Goal: Information Seeking & Learning: Learn about a topic

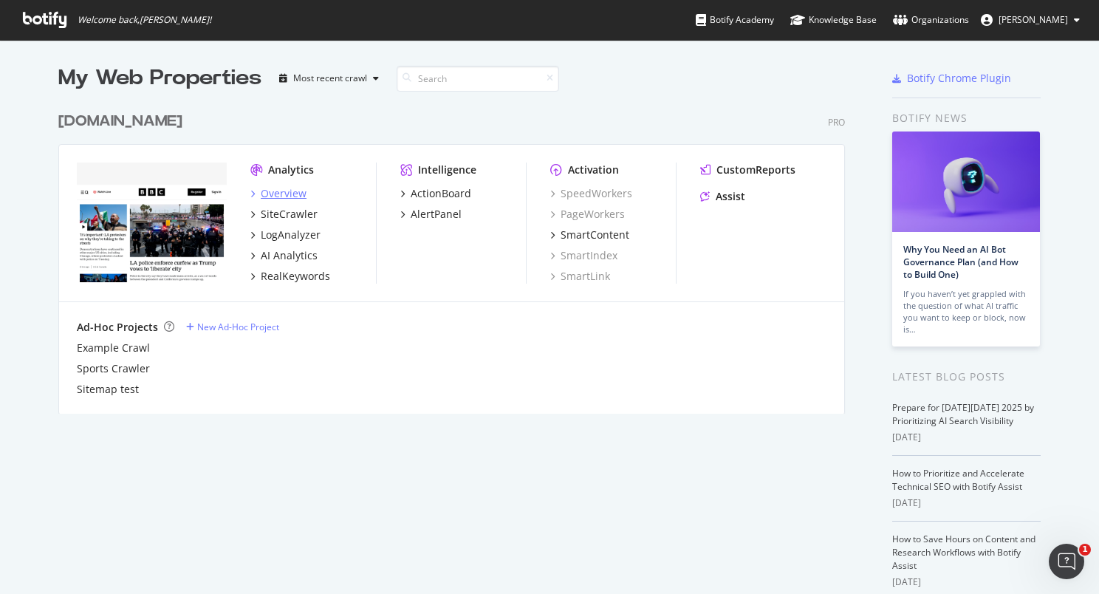
click at [276, 197] on div "Overview" at bounding box center [284, 193] width 46 height 15
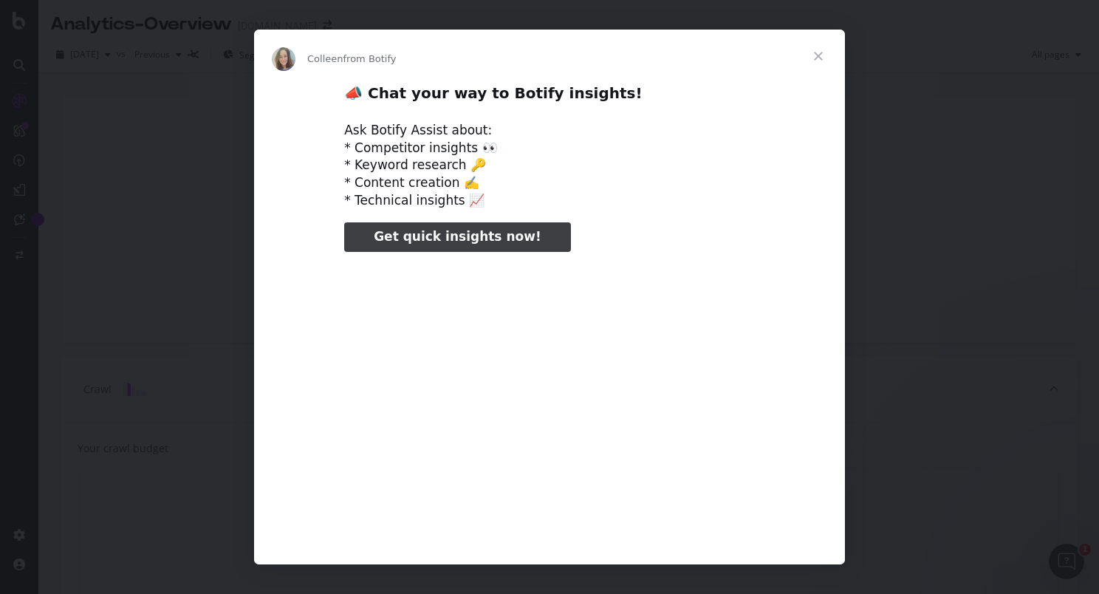
click at [820, 51] on span "Close" at bounding box center [818, 56] width 53 height 53
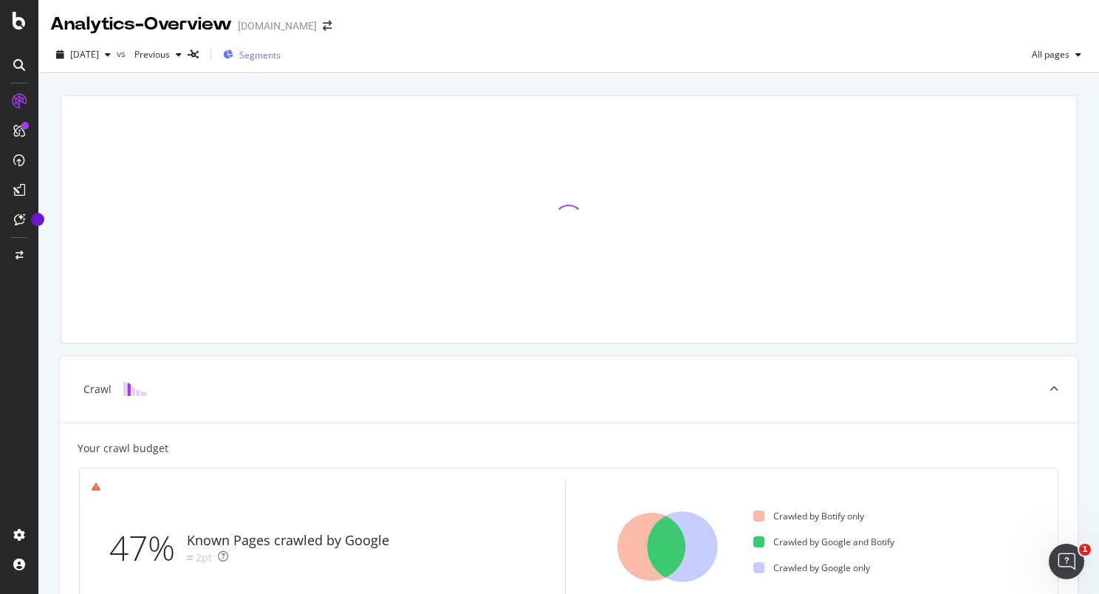
click at [281, 56] on span "Segments" at bounding box center [259, 55] width 41 height 13
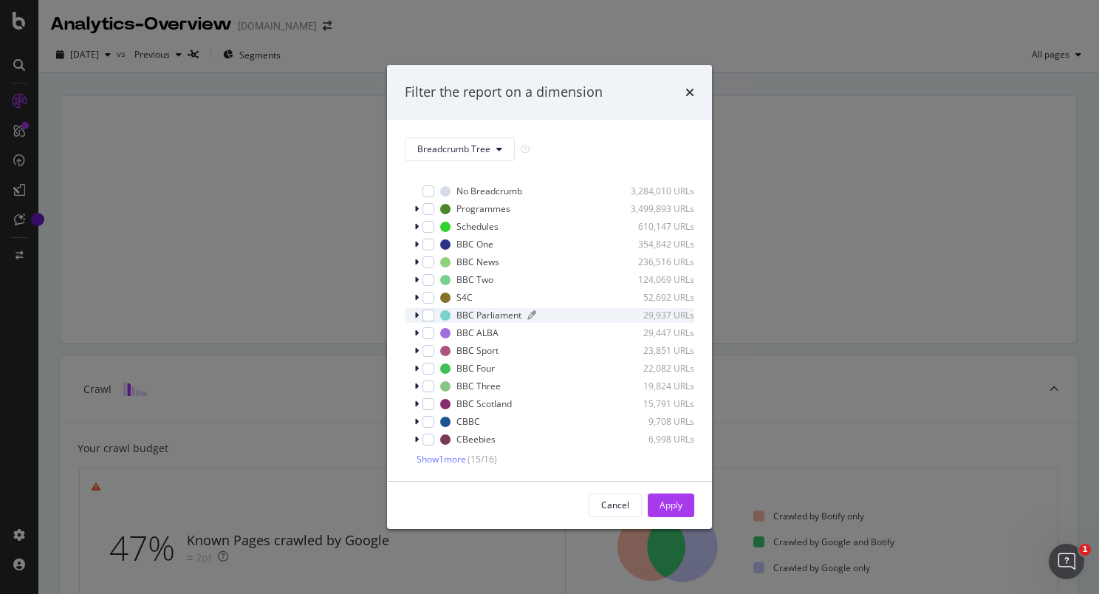
scroll to position [12, 0]
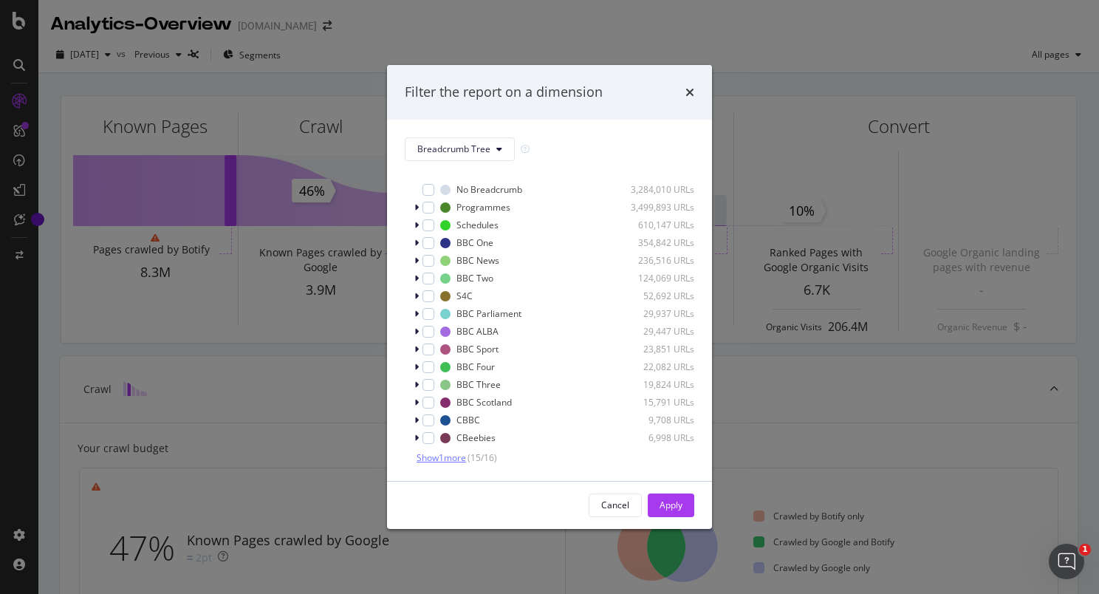
click at [449, 457] on span "Show 1 more" at bounding box center [440, 457] width 49 height 13
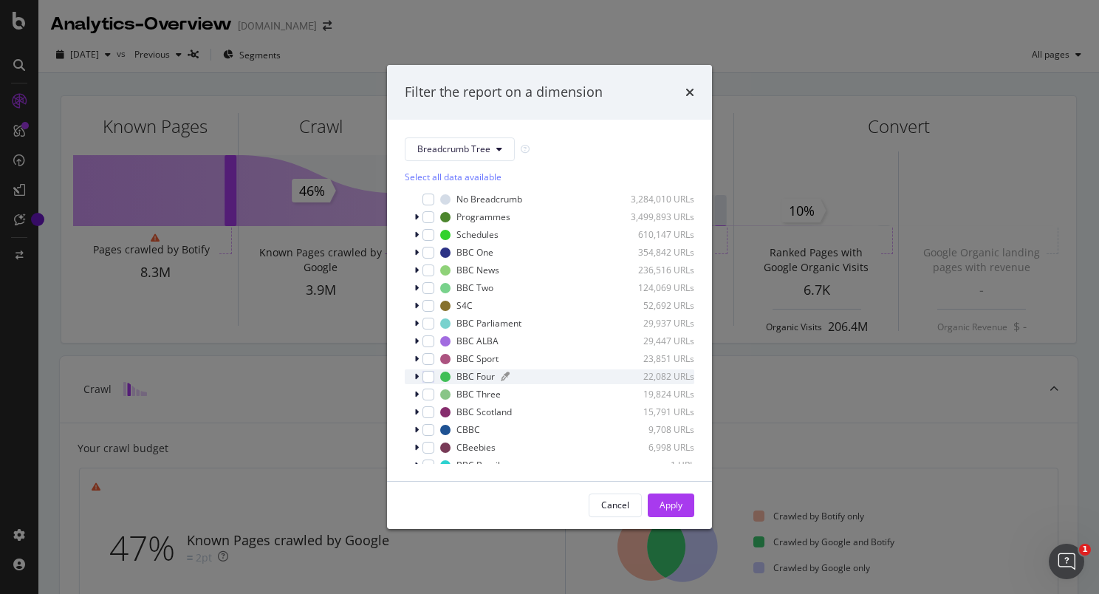
scroll to position [0, 0]
click at [491, 152] on button "Breadcrumb Tree" at bounding box center [460, 149] width 110 height 24
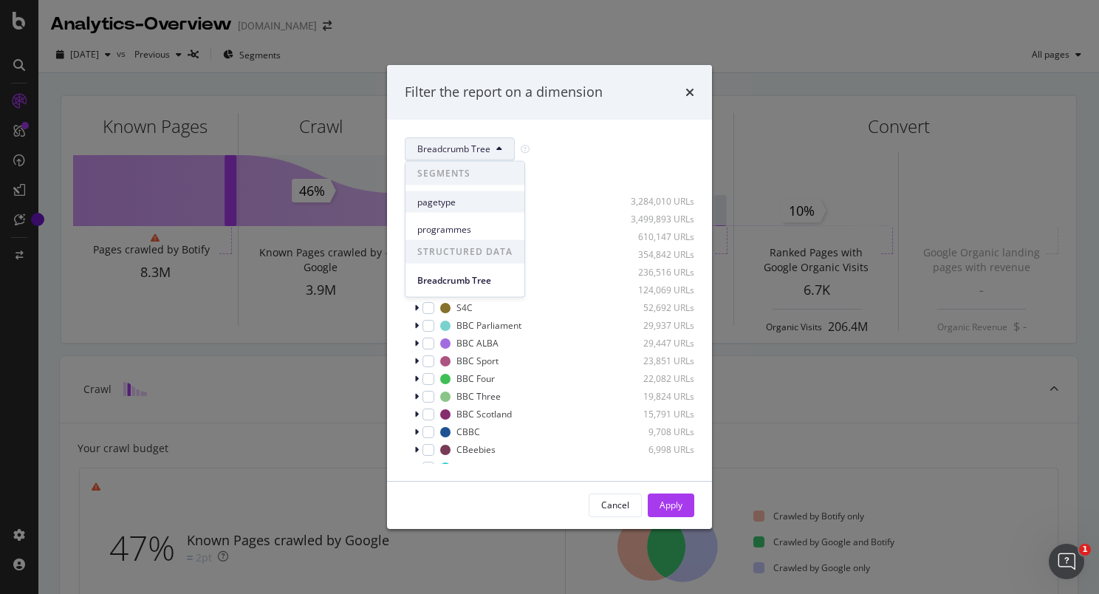
click at [462, 196] on span "pagetype" at bounding box center [464, 201] width 95 height 13
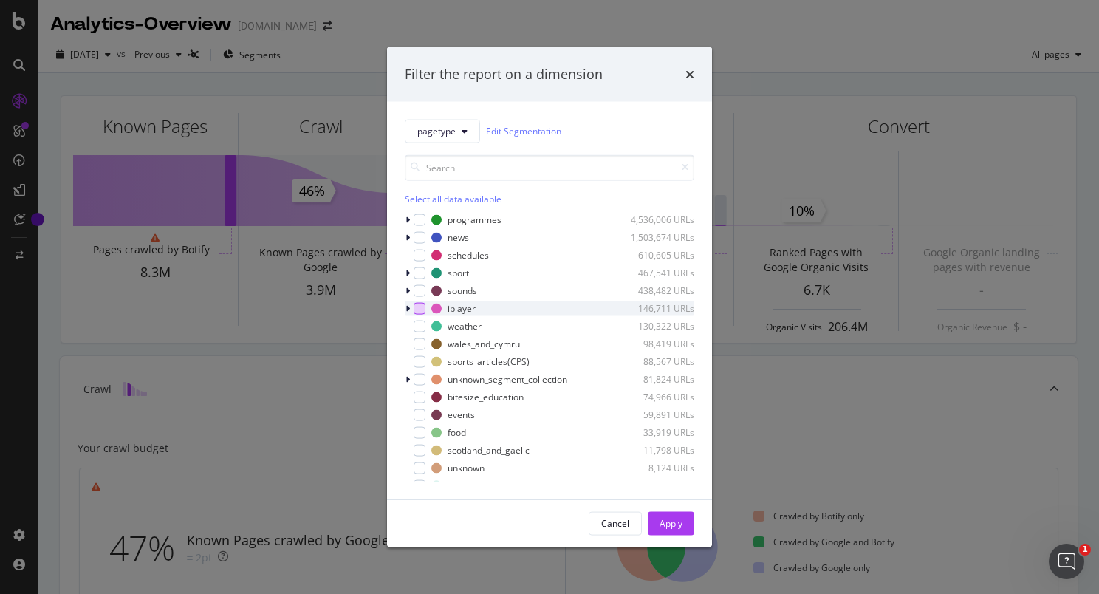
click at [416, 311] on div "modal" at bounding box center [419, 308] width 12 height 12
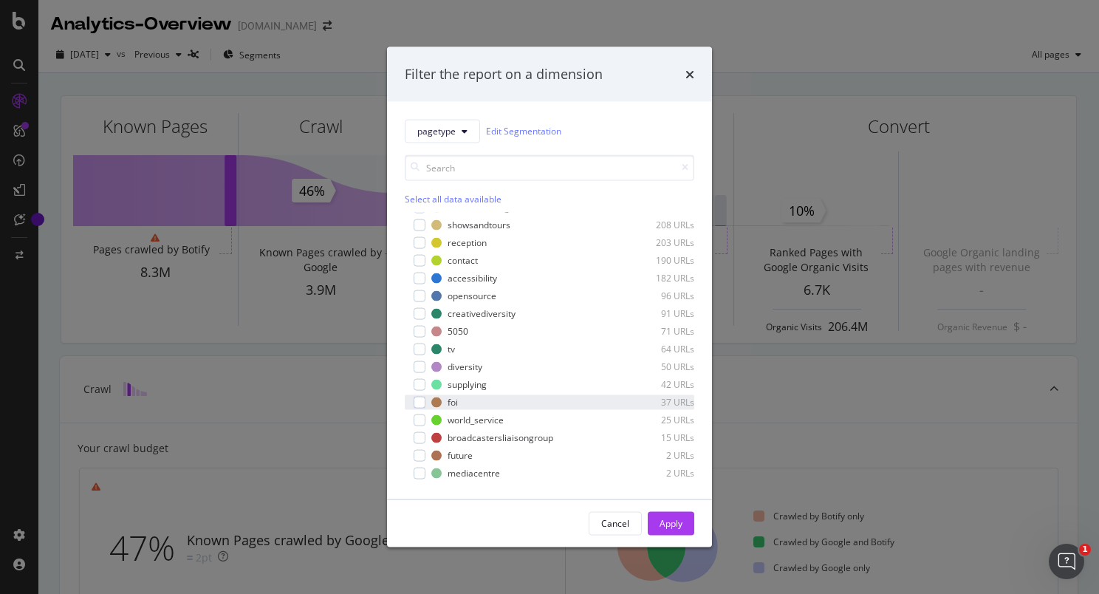
scroll to position [505, 0]
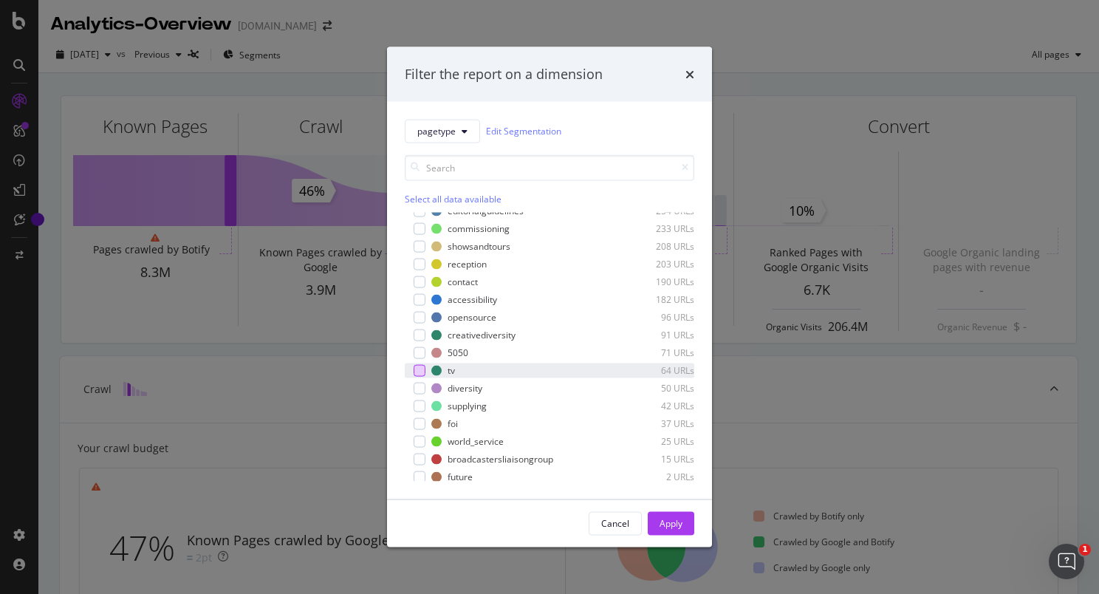
click at [415, 370] on div "modal" at bounding box center [419, 370] width 12 height 12
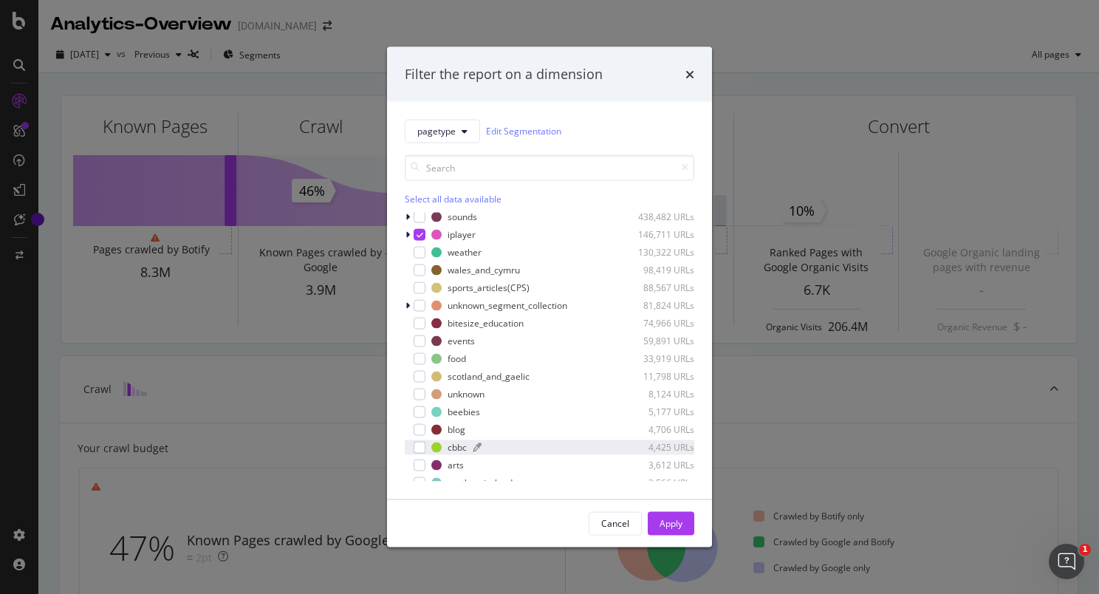
scroll to position [0, 0]
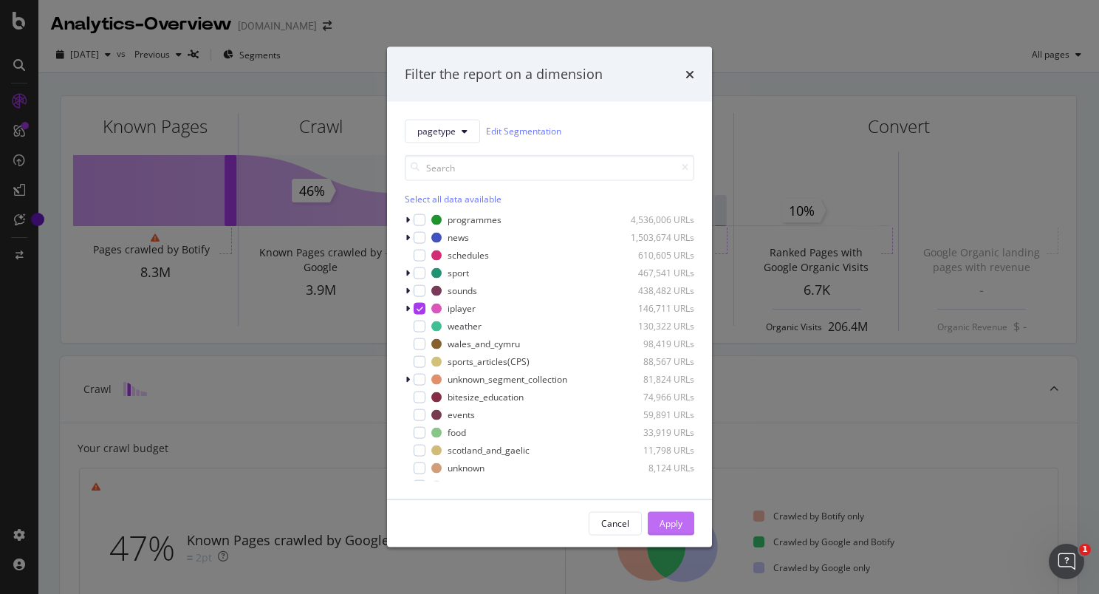
click at [674, 526] on div "Apply" at bounding box center [670, 523] width 23 height 13
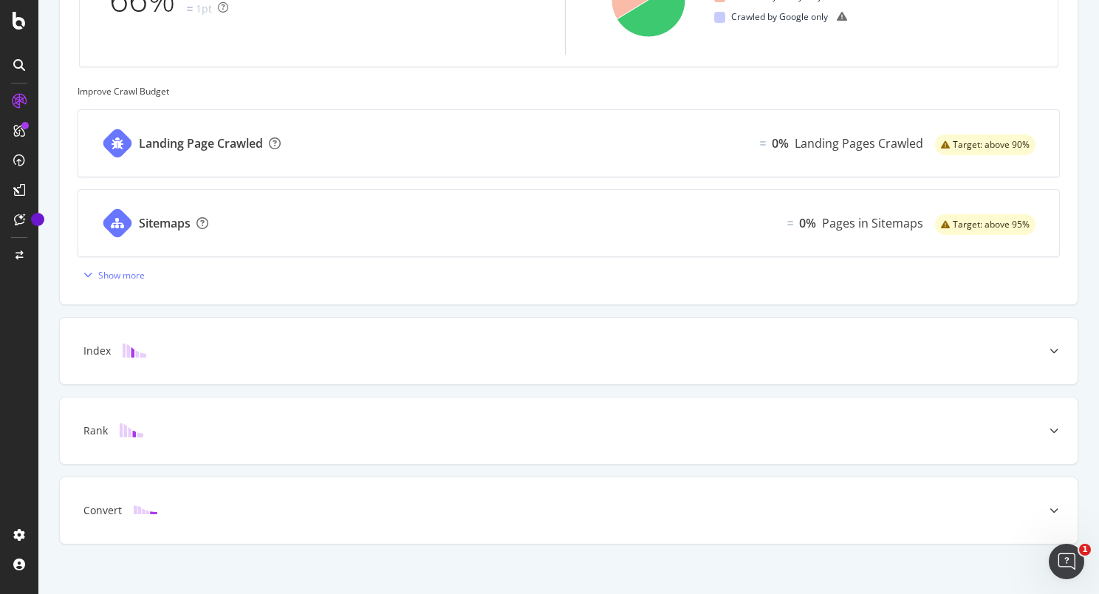
scroll to position [551, 0]
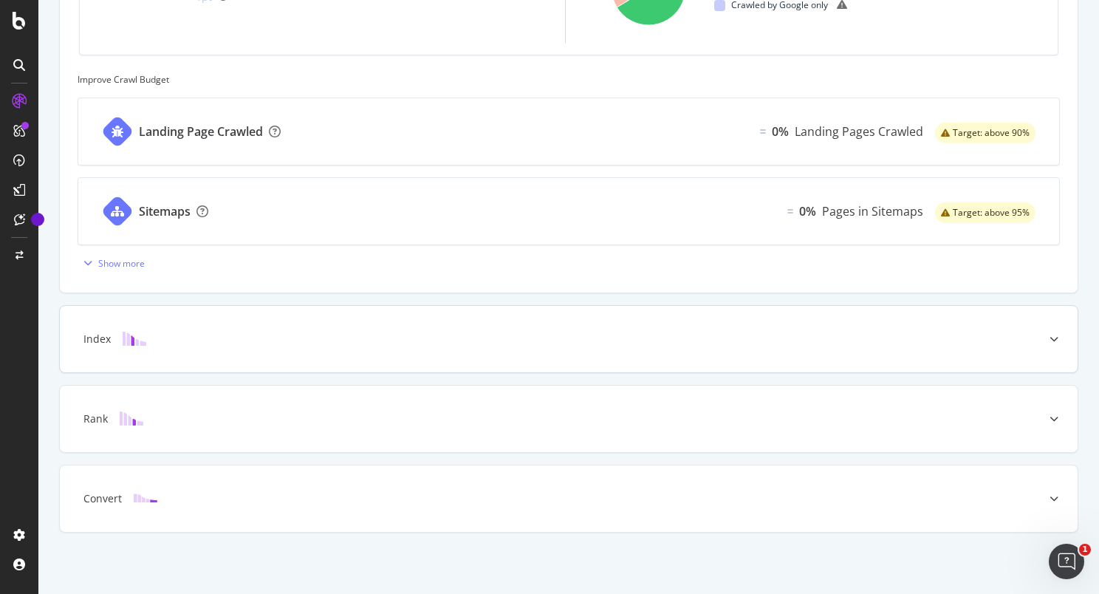
click at [1030, 350] on div at bounding box center [1053, 339] width 47 height 66
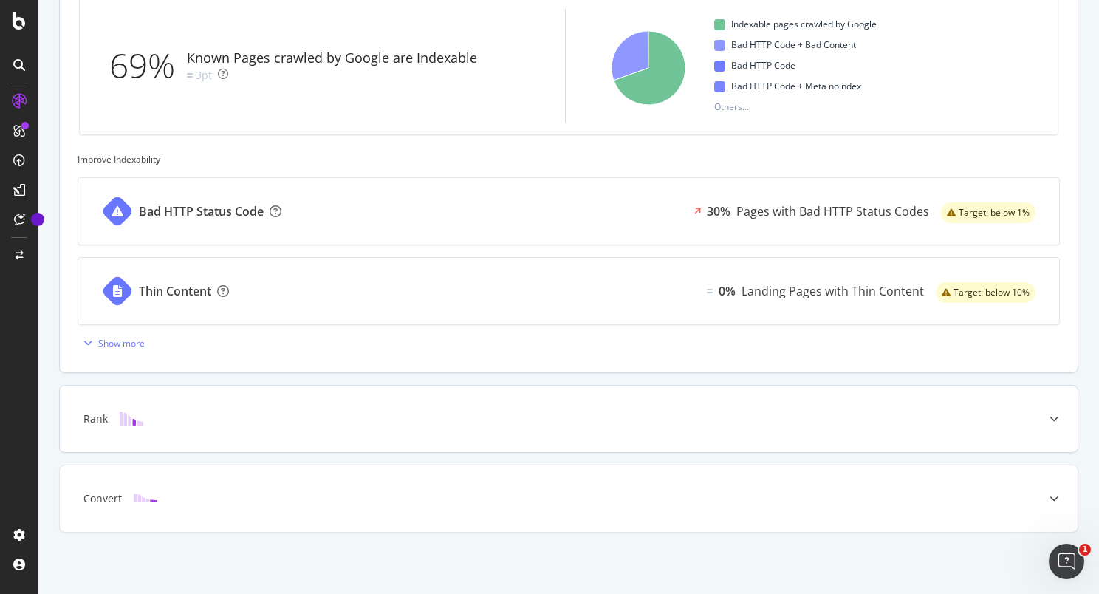
click at [1049, 414] on icon at bounding box center [1053, 418] width 9 height 9
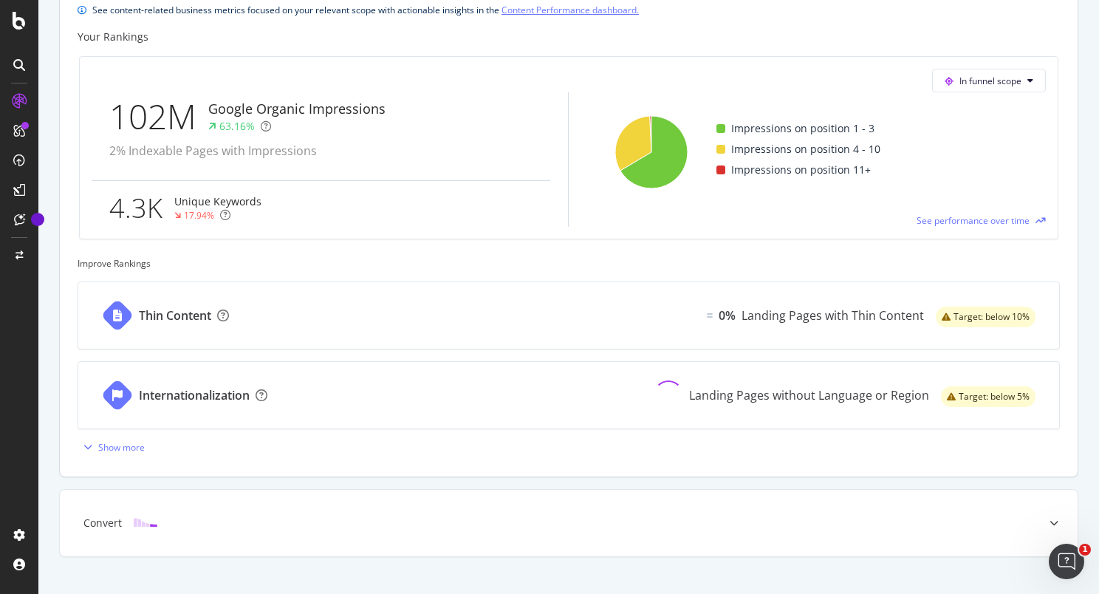
scroll to position [623, 0]
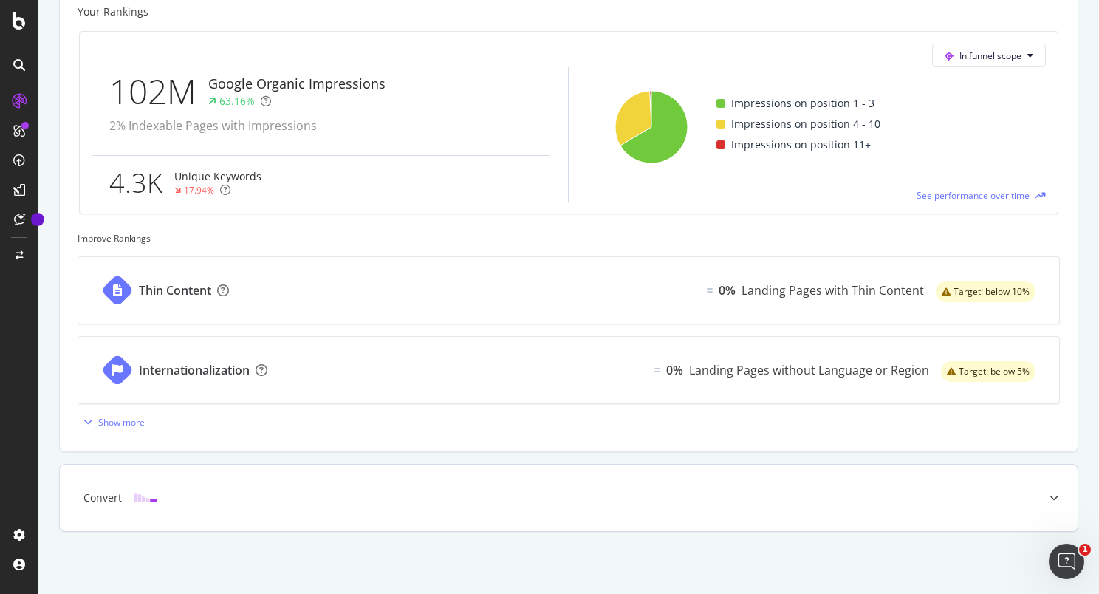
click at [607, 481] on div "Convert" at bounding box center [569, 497] width 1018 height 66
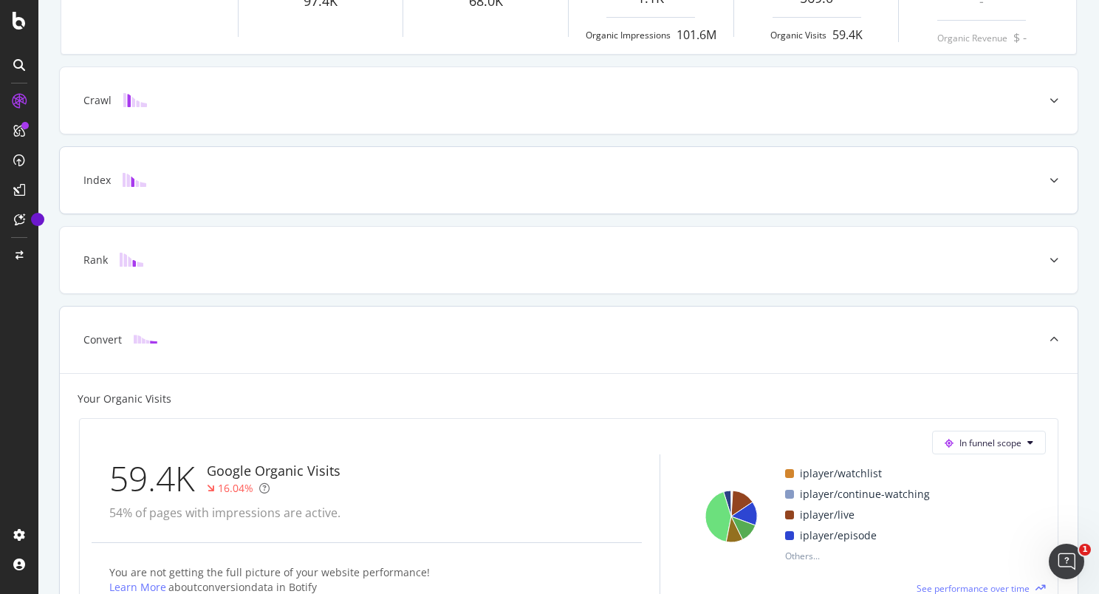
scroll to position [239, 0]
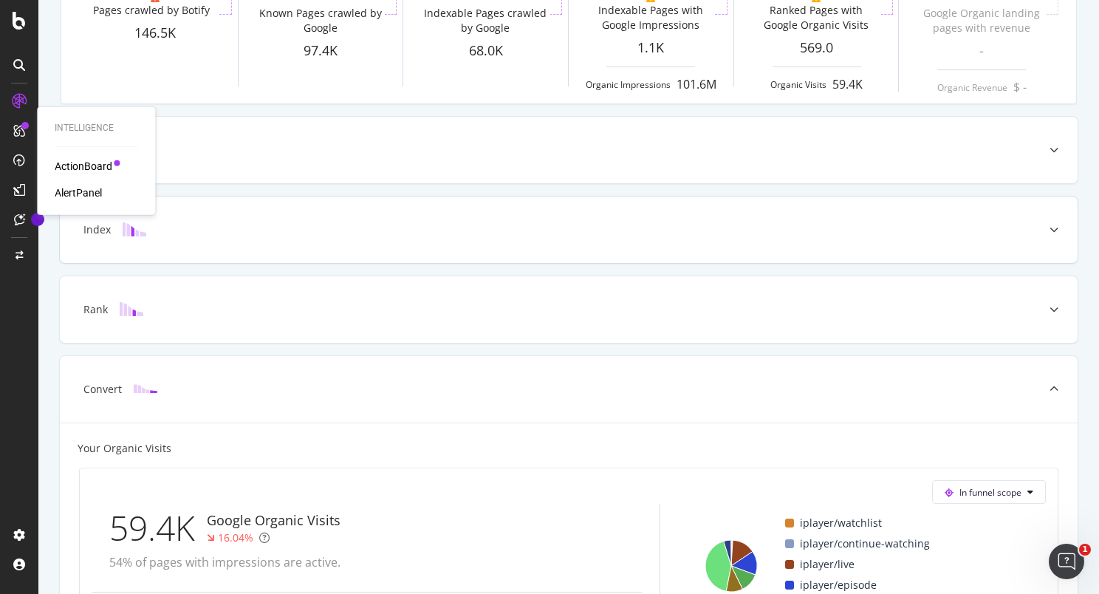
click at [68, 164] on div "ActionBoard" at bounding box center [84, 166] width 58 height 15
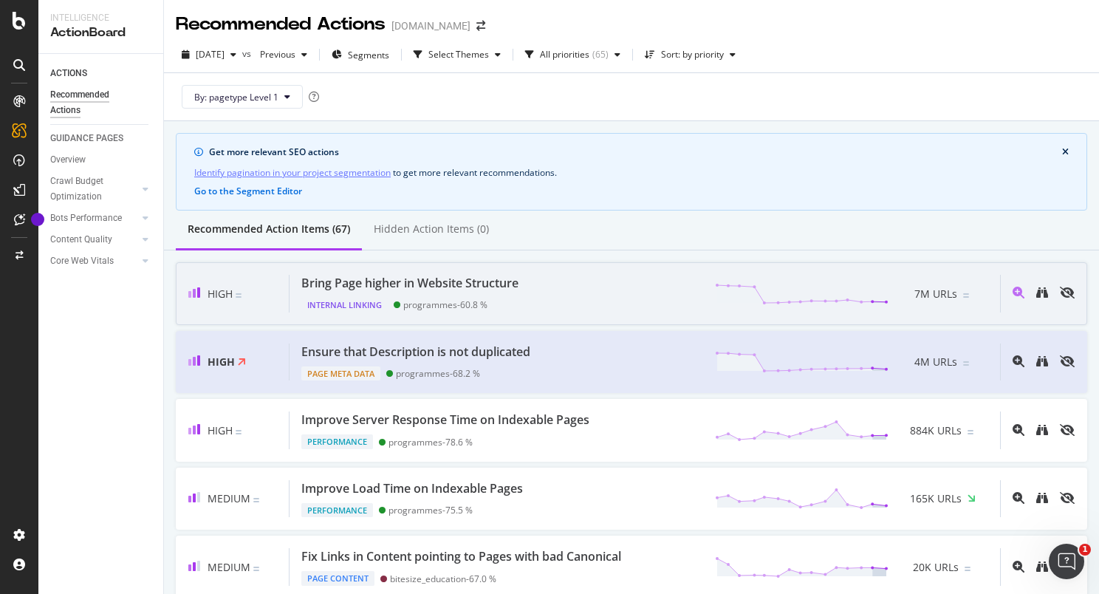
click at [434, 283] on div "Bring Page higher in Website Structure" at bounding box center [409, 283] width 217 height 17
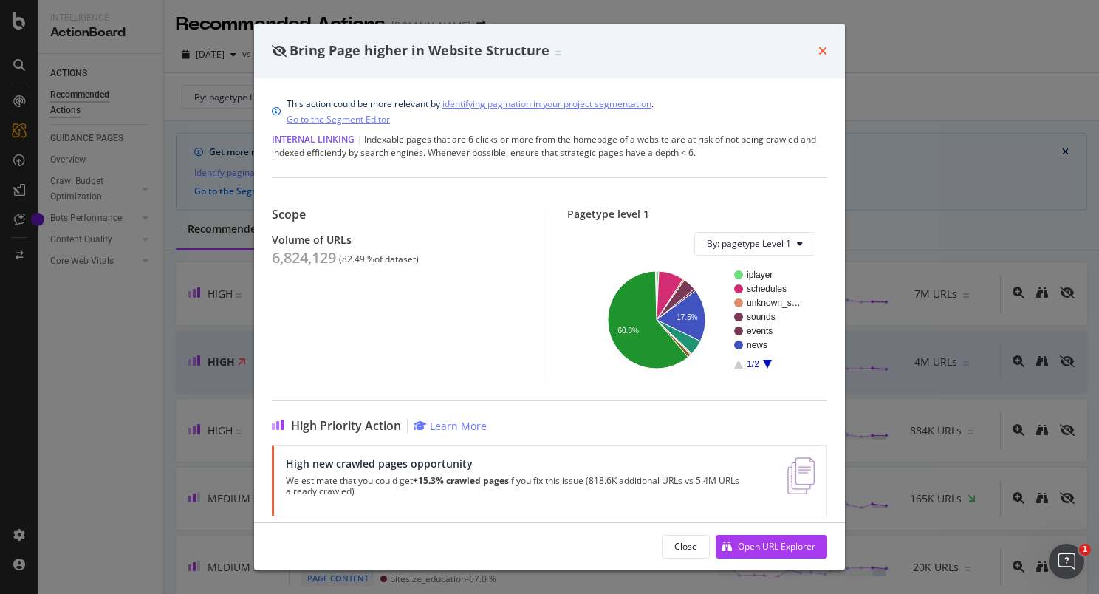
click at [820, 49] on icon "times" at bounding box center [822, 51] width 9 height 12
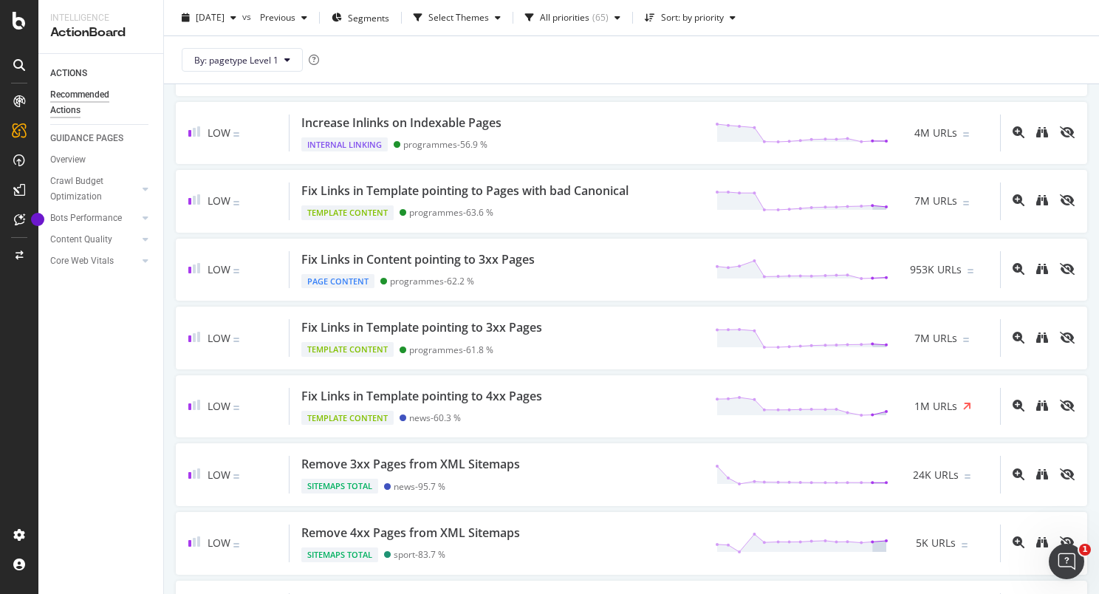
scroll to position [1458, 0]
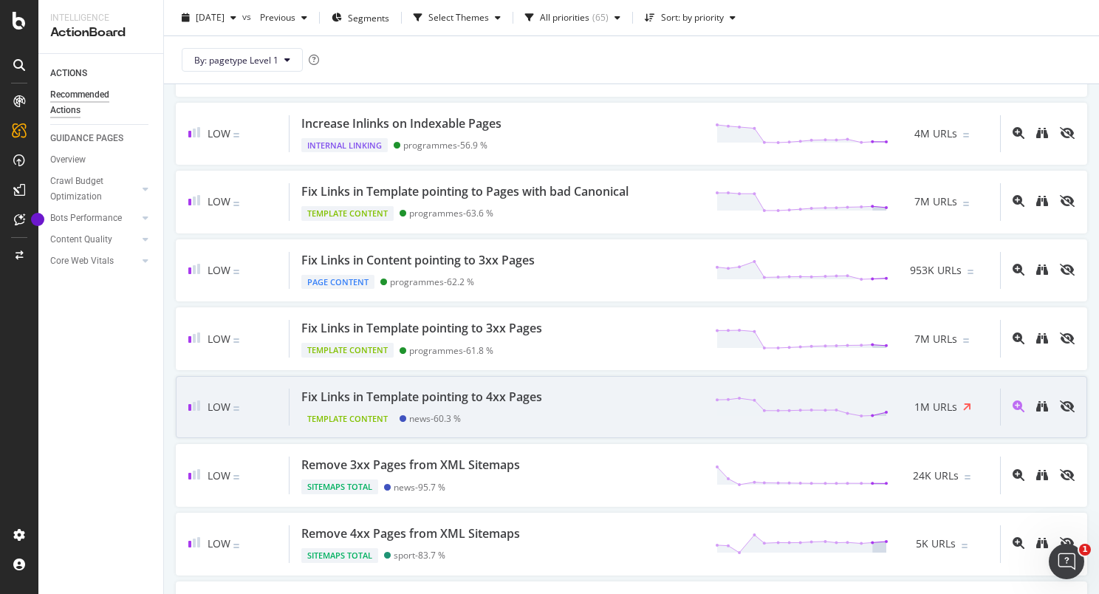
click at [564, 390] on div "Fix Links in Template pointing to 4xx Pages Template Content news - 60.3 % 1M U…" at bounding box center [644, 407] width 710 height 38
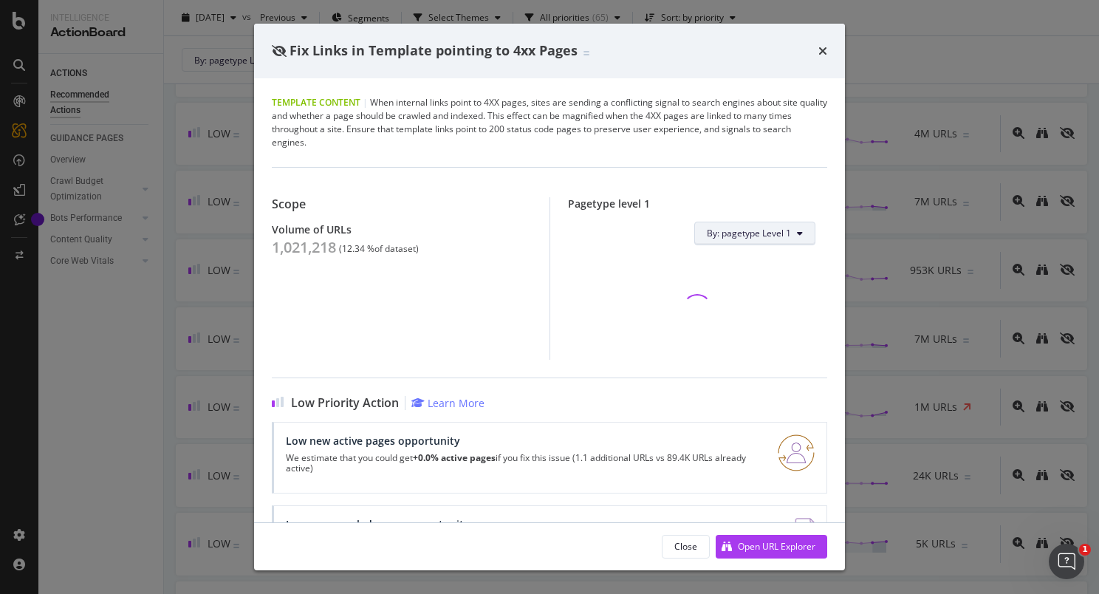
click at [768, 225] on button "By: pagetype Level 1" at bounding box center [754, 234] width 121 height 24
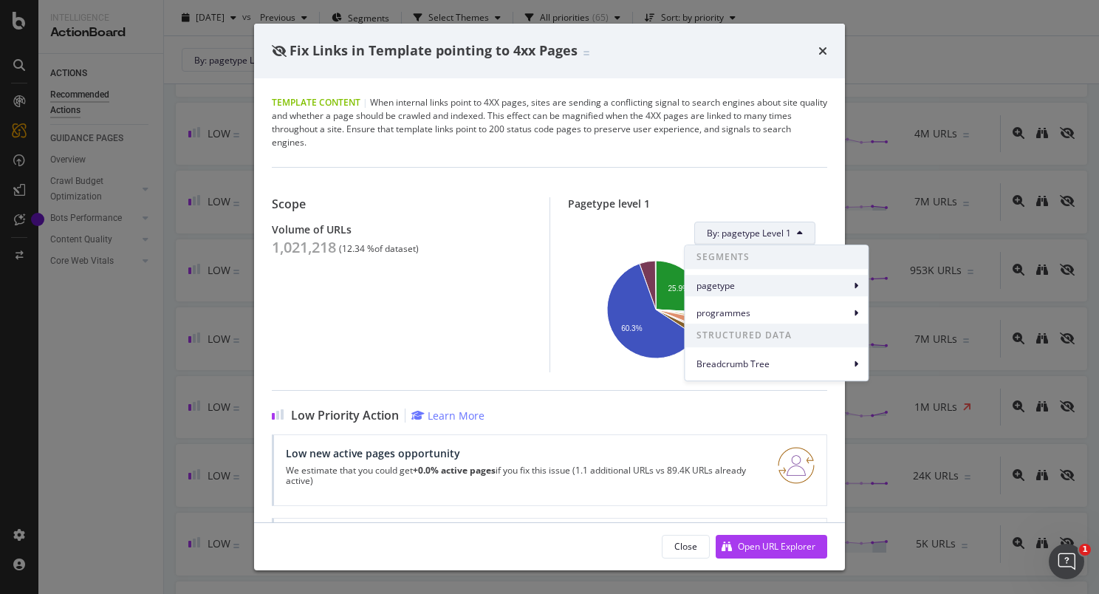
click at [772, 289] on span "pagetype" at bounding box center [773, 285] width 154 height 13
click at [774, 307] on span "programmes" at bounding box center [773, 312] width 154 height 13
click at [777, 290] on span "pagetype" at bounding box center [773, 285] width 154 height 13
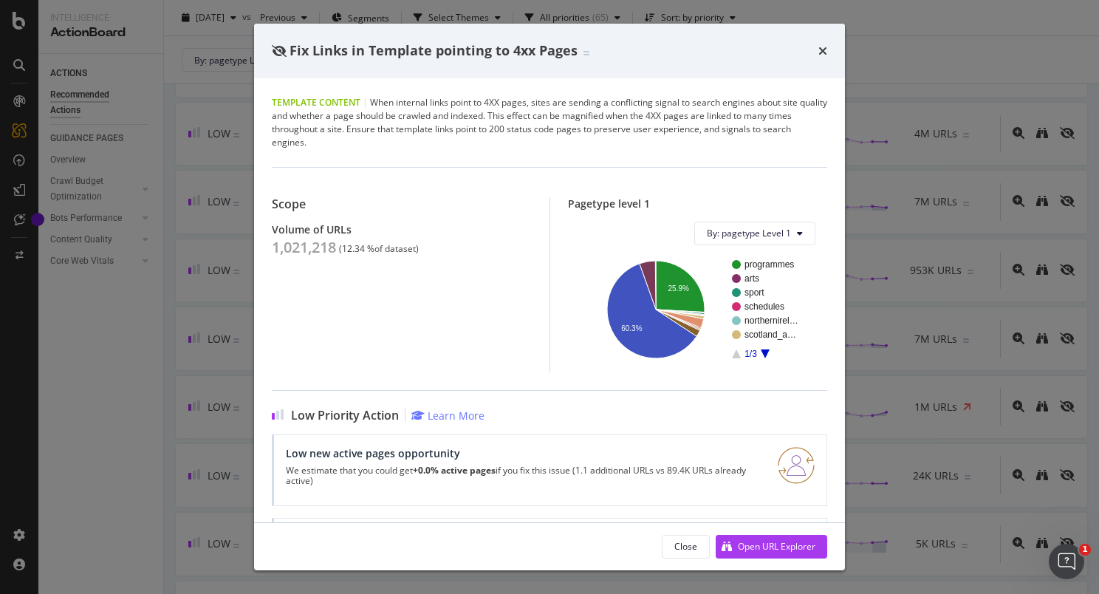
click at [706, 182] on div "Scope Volume of URLs 1,021,218 ( 12.34 % of dataset ) Pagetype level 1 By: page…" at bounding box center [549, 269] width 555 height 205
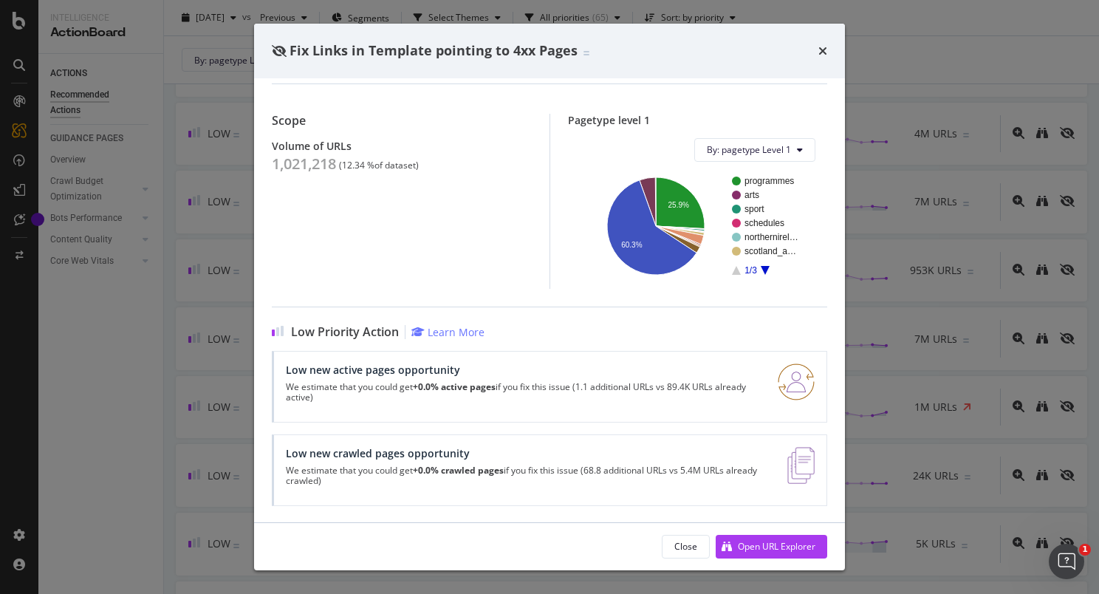
scroll to position [83, 0]
click at [823, 52] on icon "times" at bounding box center [822, 51] width 9 height 12
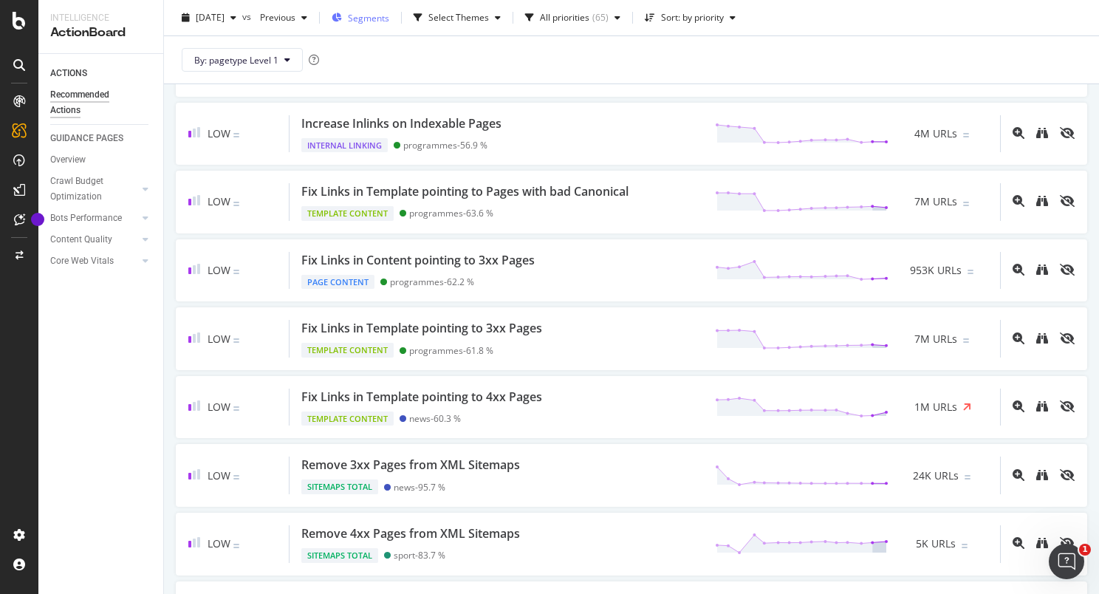
click at [385, 21] on span "Segments" at bounding box center [368, 17] width 41 height 13
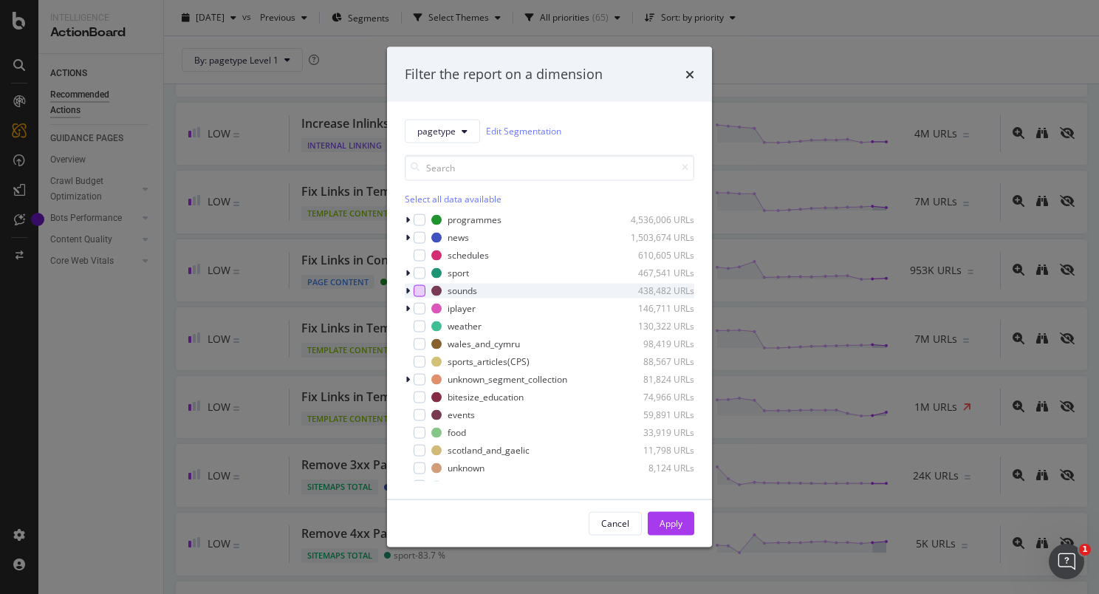
click at [418, 286] on div "modal" at bounding box center [419, 290] width 12 height 12
click at [668, 518] on div "Apply" at bounding box center [670, 523] width 23 height 13
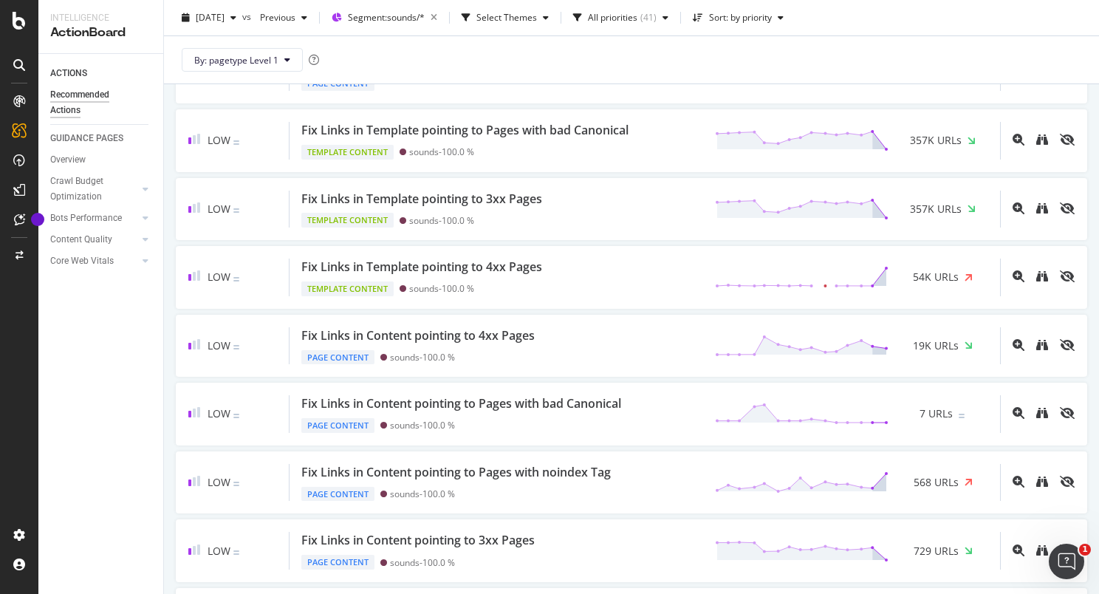
scroll to position [1246, 0]
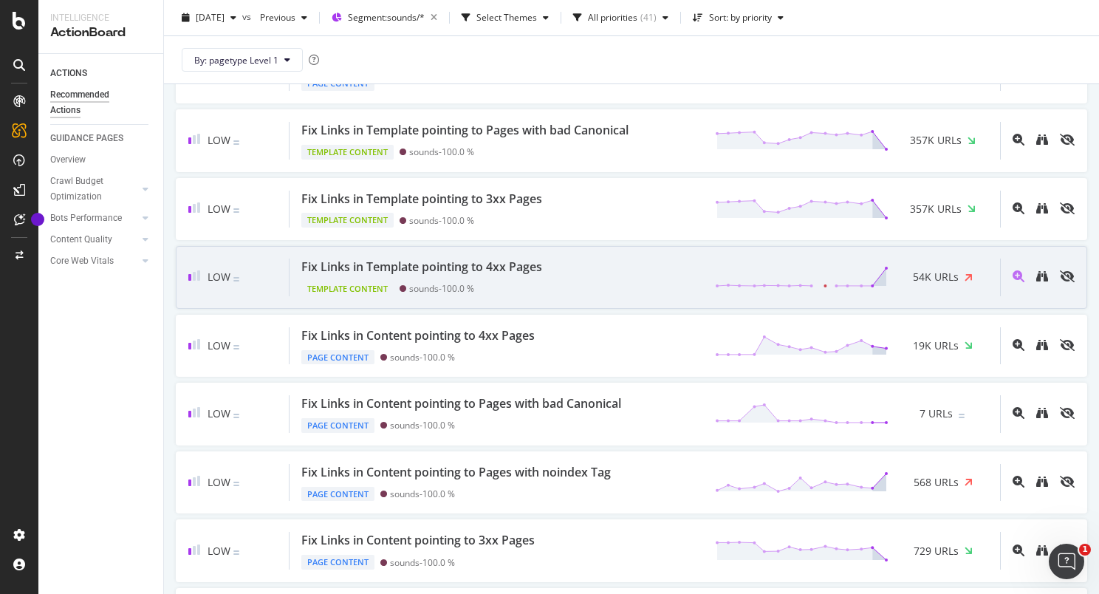
click at [523, 267] on div "Fix Links in Template pointing to 4xx Pages" at bounding box center [421, 266] width 241 height 17
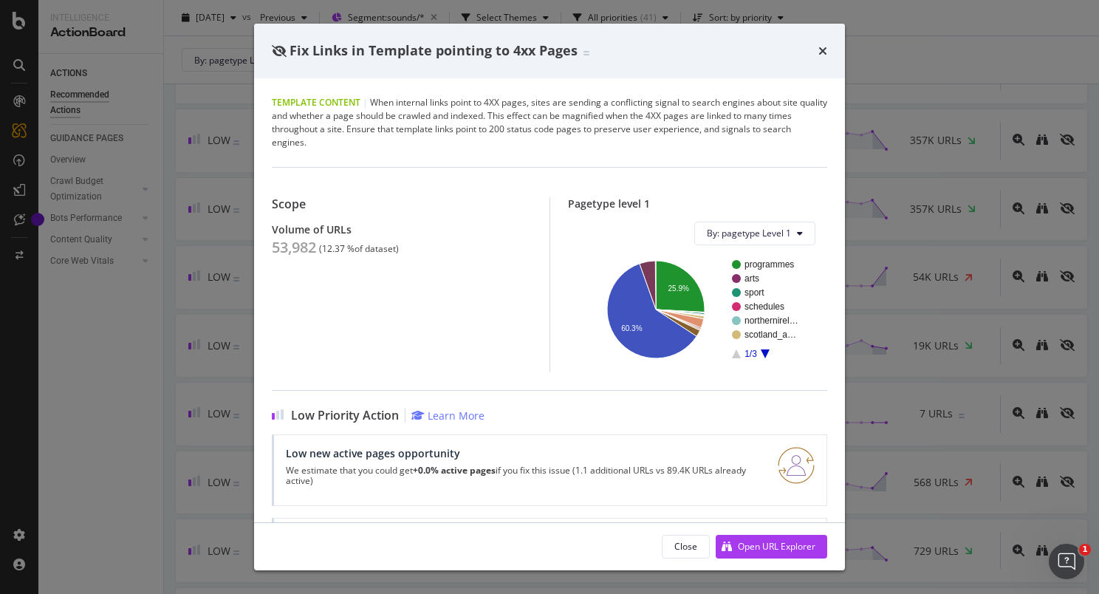
scroll to position [83, 0]
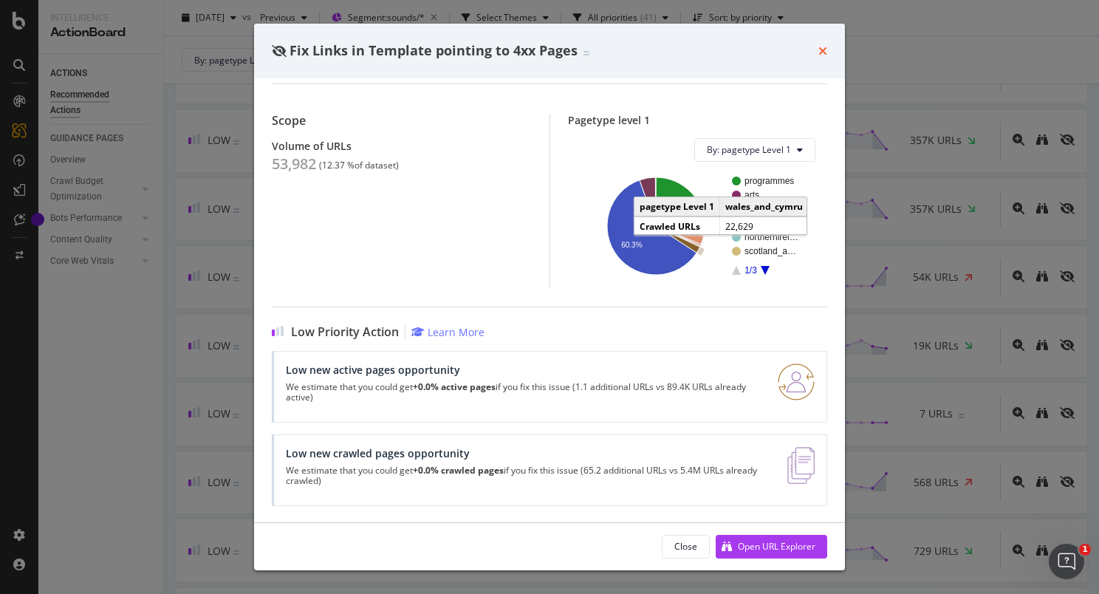
click at [823, 49] on icon "times" at bounding box center [822, 51] width 9 height 12
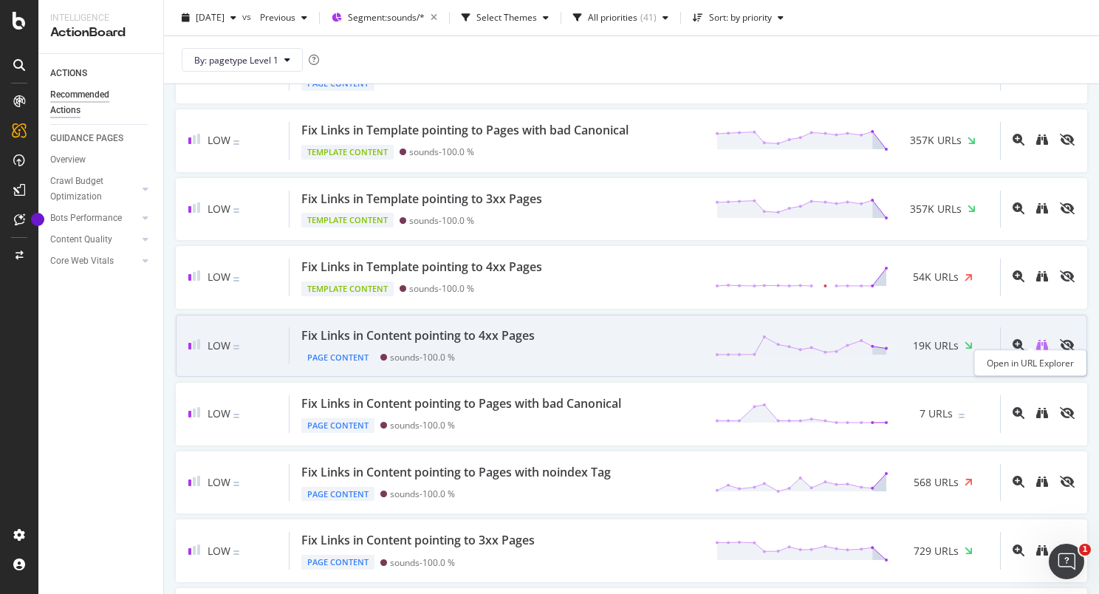
click at [1036, 339] on icon "binoculars" at bounding box center [1042, 345] width 12 height 12
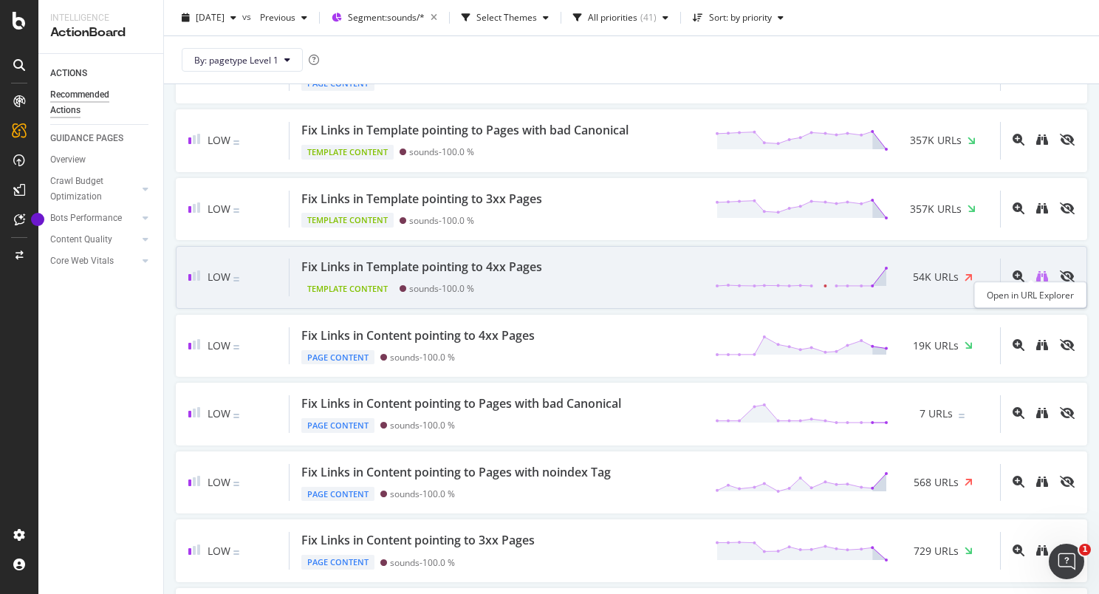
click at [1036, 270] on icon "binoculars" at bounding box center [1042, 276] width 12 height 12
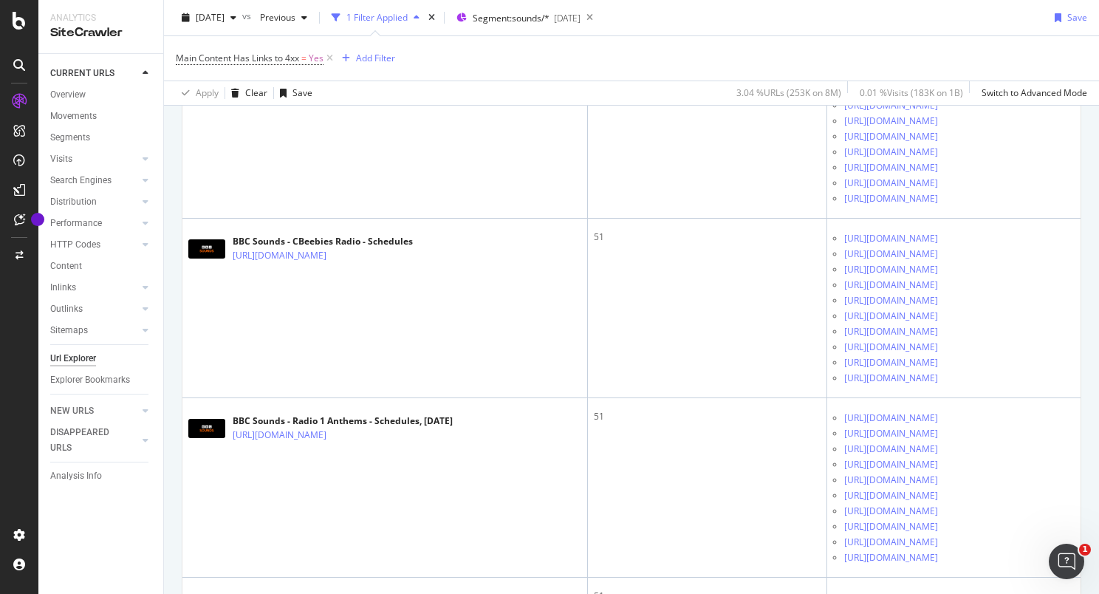
scroll to position [8639, 0]
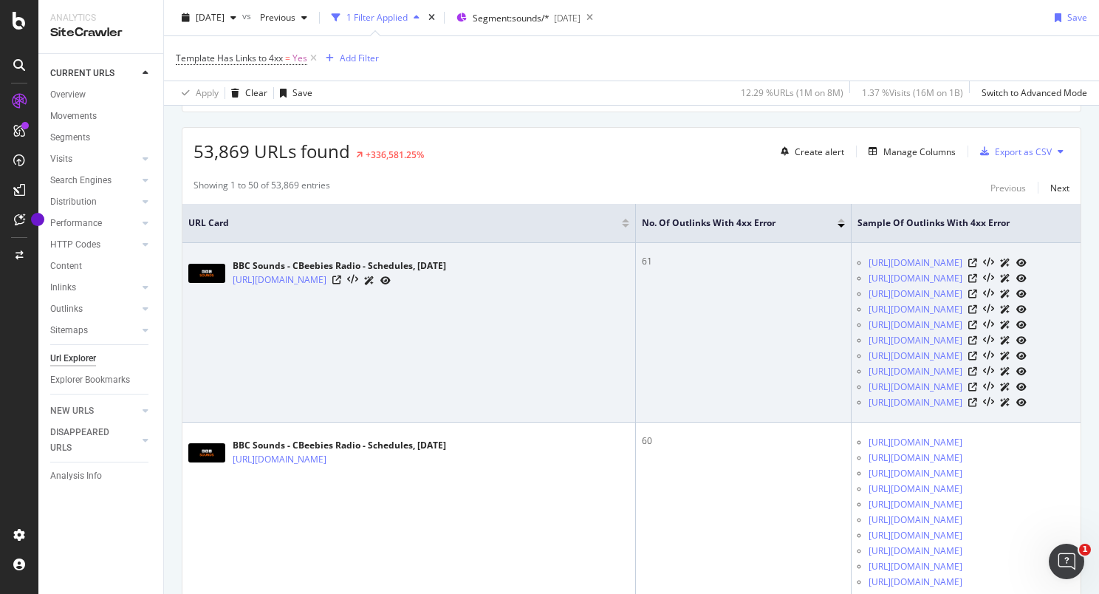
scroll to position [384, 0]
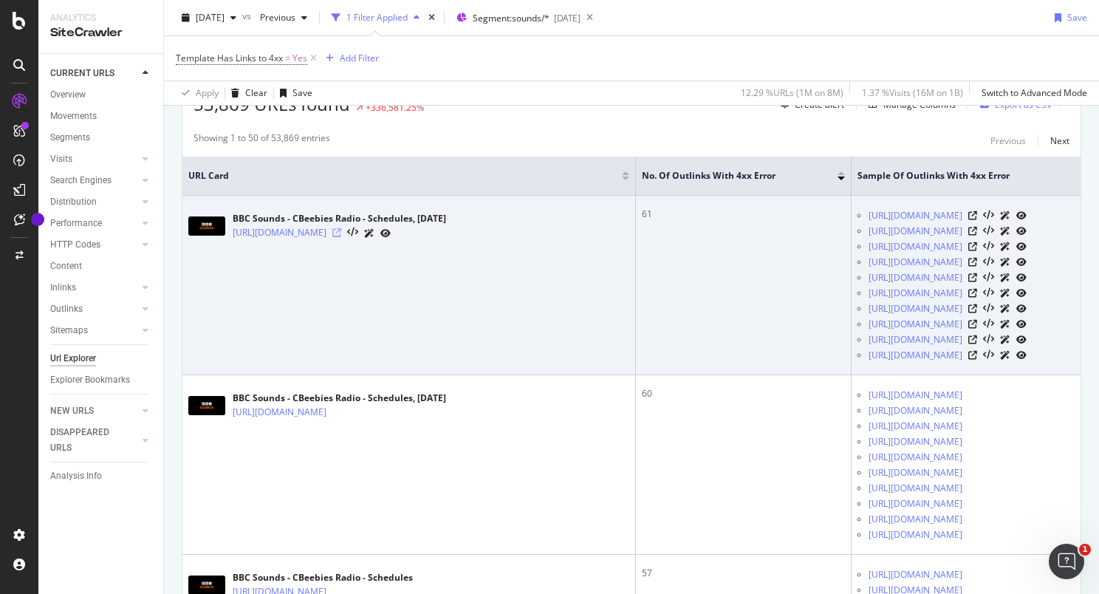
click at [341, 236] on icon at bounding box center [336, 232] width 9 height 9
click at [977, 217] on icon at bounding box center [972, 215] width 9 height 9
click at [341, 233] on icon at bounding box center [336, 232] width 9 height 9
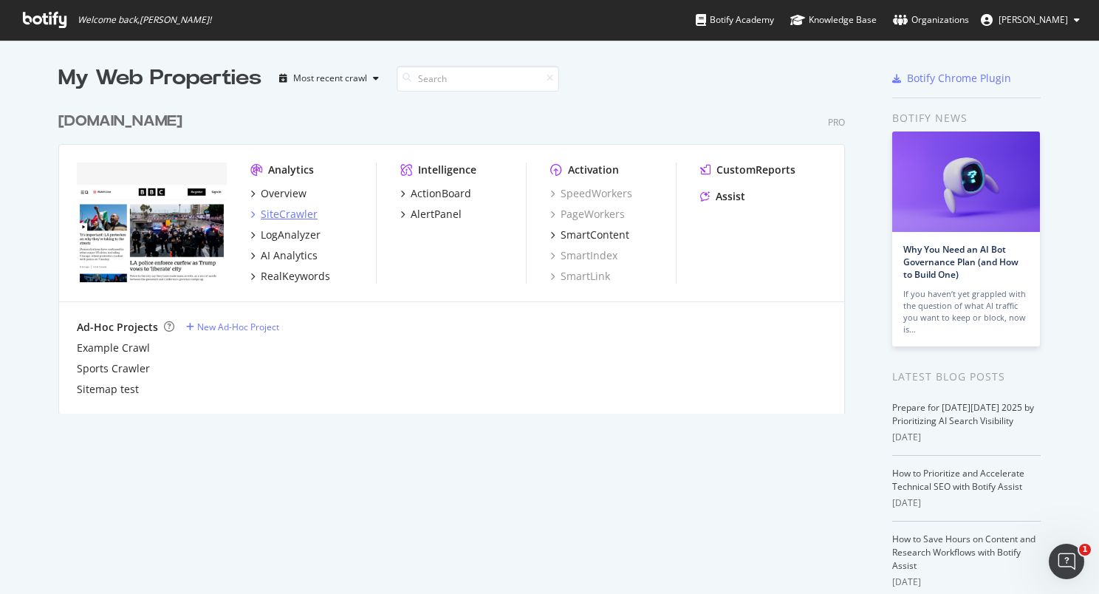
click at [292, 211] on div "SiteCrawler" at bounding box center [289, 214] width 57 height 15
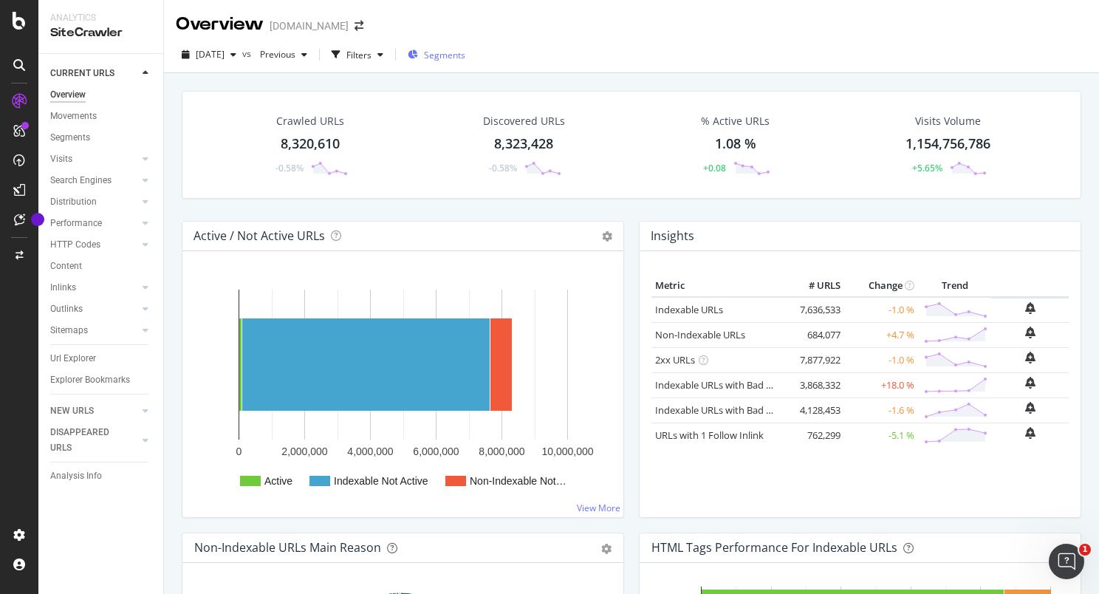
click at [461, 50] on span "Segments" at bounding box center [444, 55] width 41 height 13
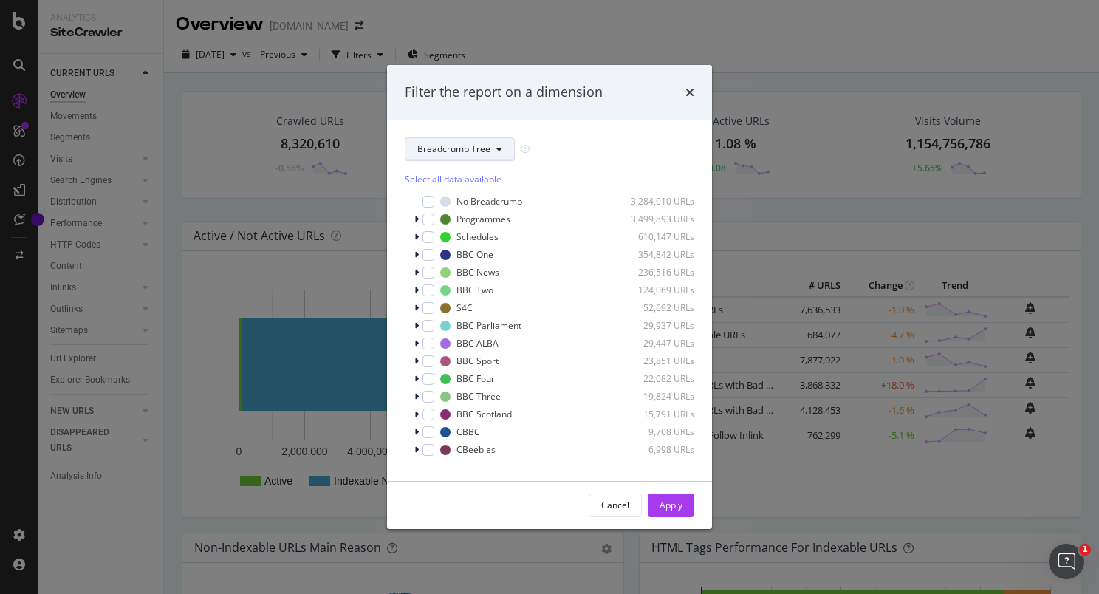
click at [470, 148] on span "Breadcrumb Tree" at bounding box center [453, 149] width 73 height 13
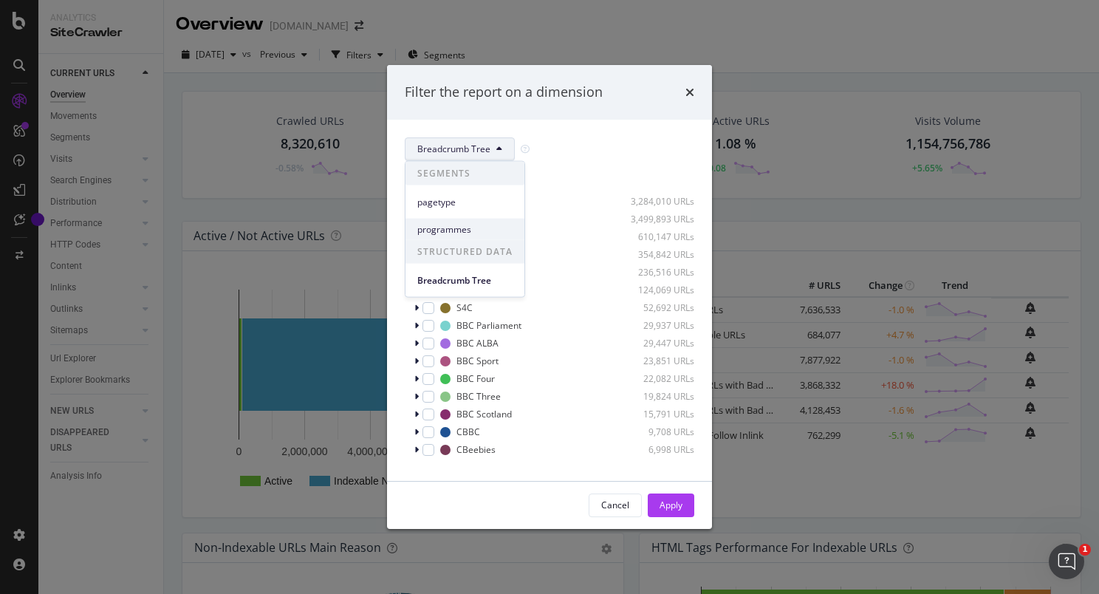
click at [449, 228] on span "programmes" at bounding box center [464, 228] width 95 height 13
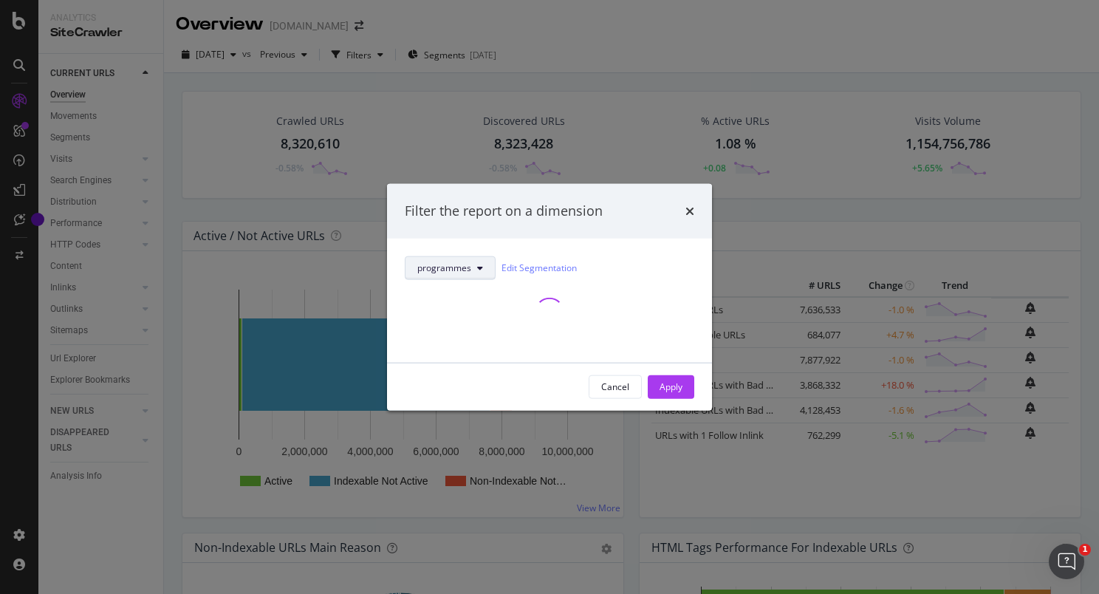
click at [467, 263] on span "programmes" at bounding box center [444, 267] width 54 height 13
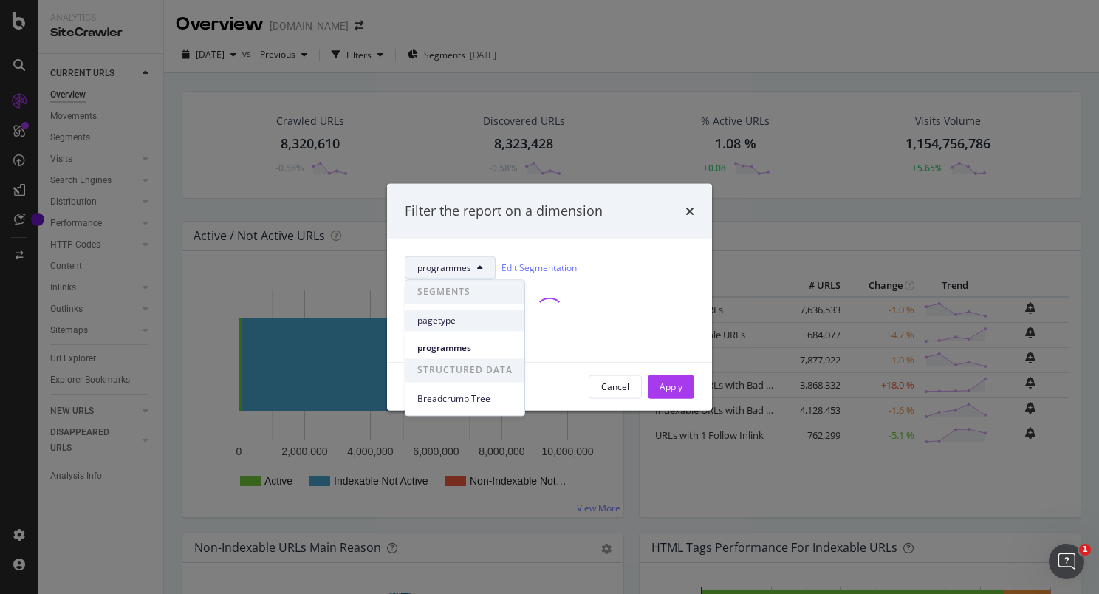
click at [449, 316] on span "pagetype" at bounding box center [464, 320] width 95 height 13
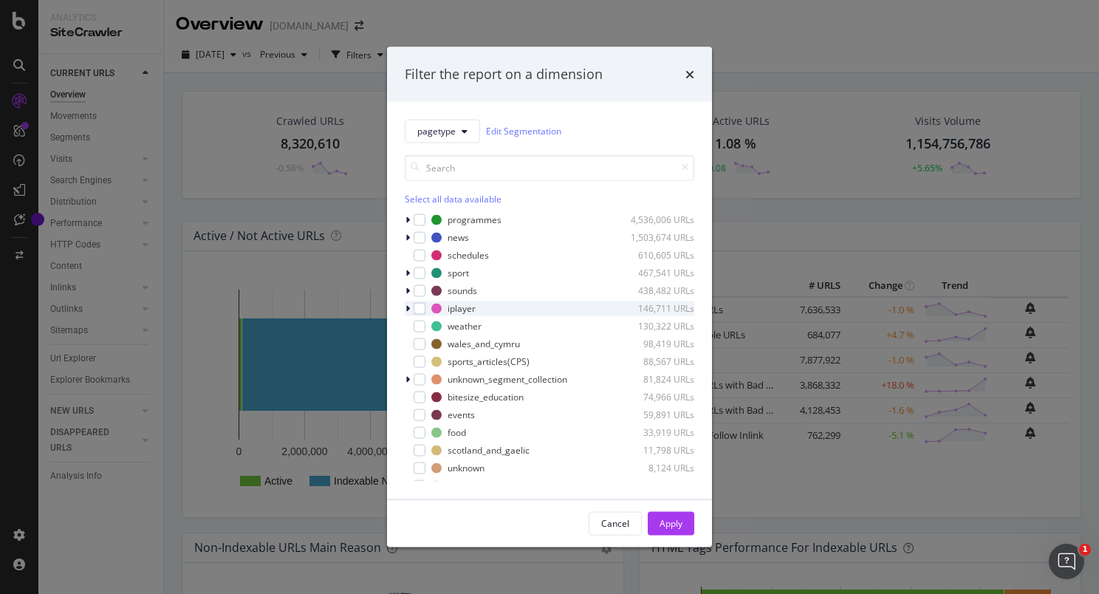
click at [407, 305] on icon "modal" at bounding box center [407, 307] width 4 height 9
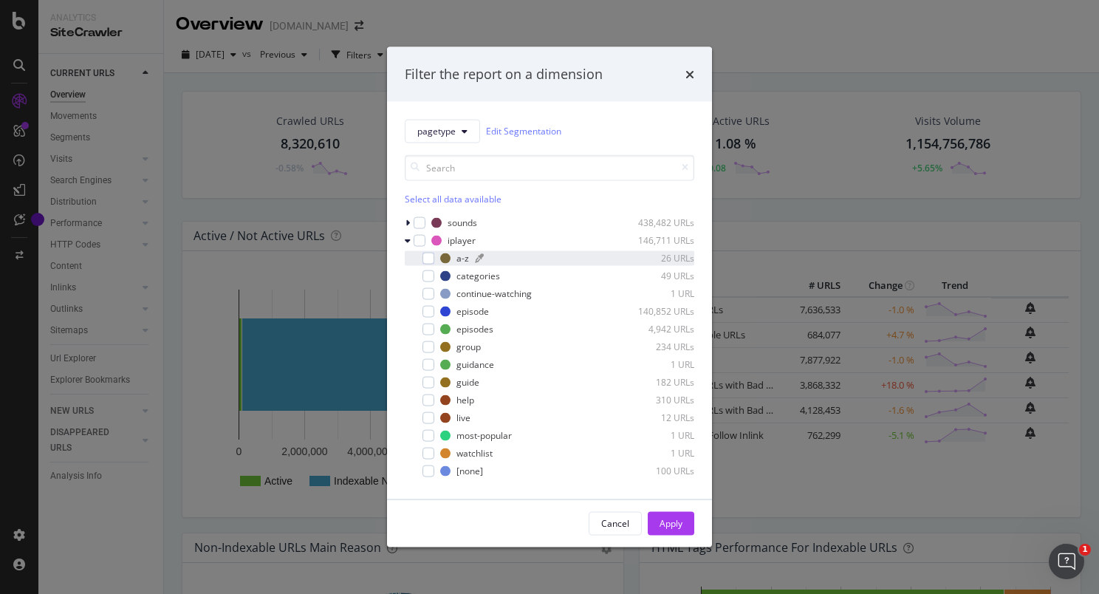
scroll to position [68, 0]
click at [430, 329] on div "modal" at bounding box center [428, 329] width 12 height 12
click at [688, 517] on button "Apply" at bounding box center [671, 523] width 47 height 24
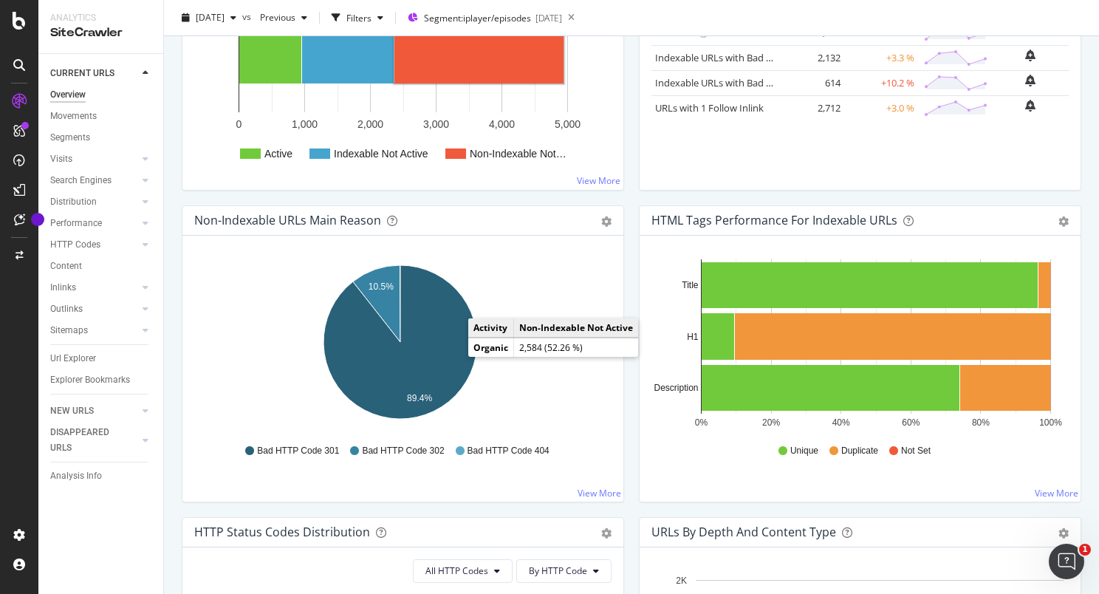
scroll to position [345, 0]
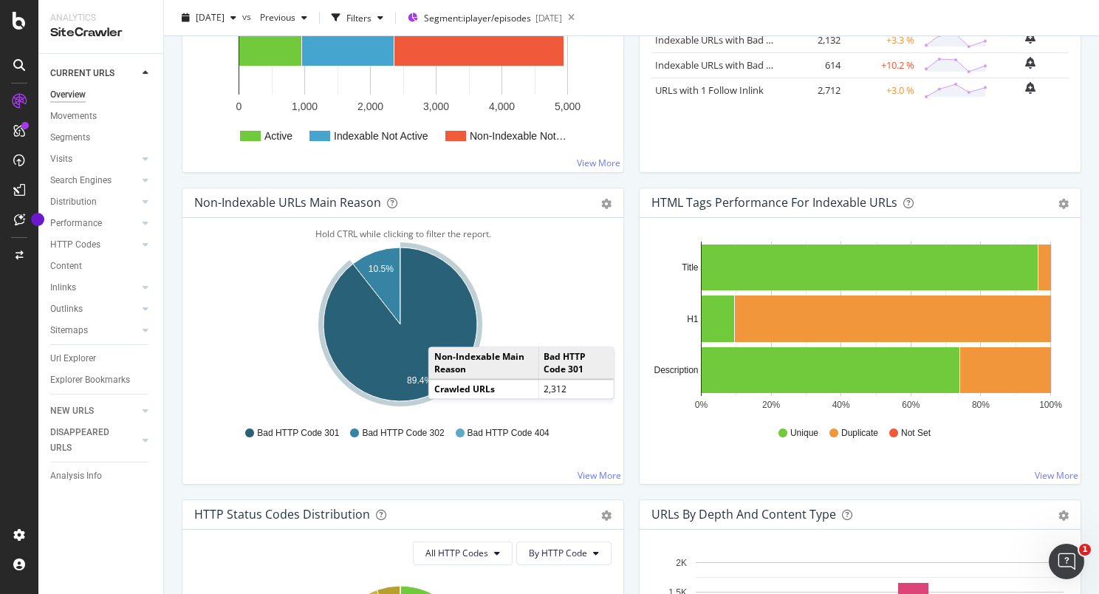
click at [445, 331] on icon "A chart." at bounding box center [400, 324] width 154 height 154
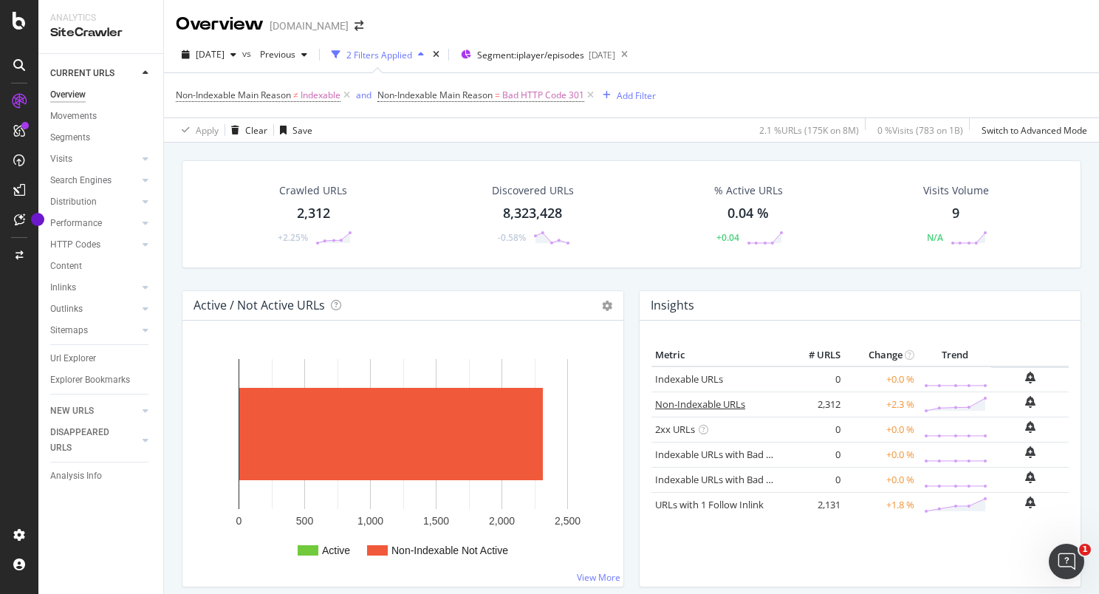
click at [707, 403] on link "Non-Indexable URLs" at bounding box center [700, 403] width 90 height 13
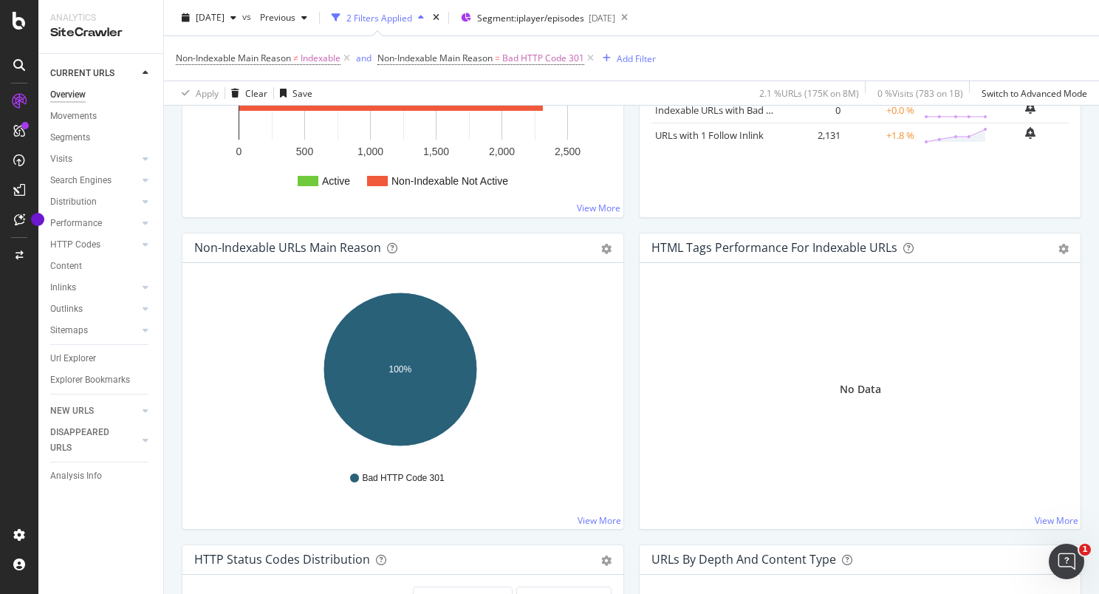
scroll to position [443, 0]
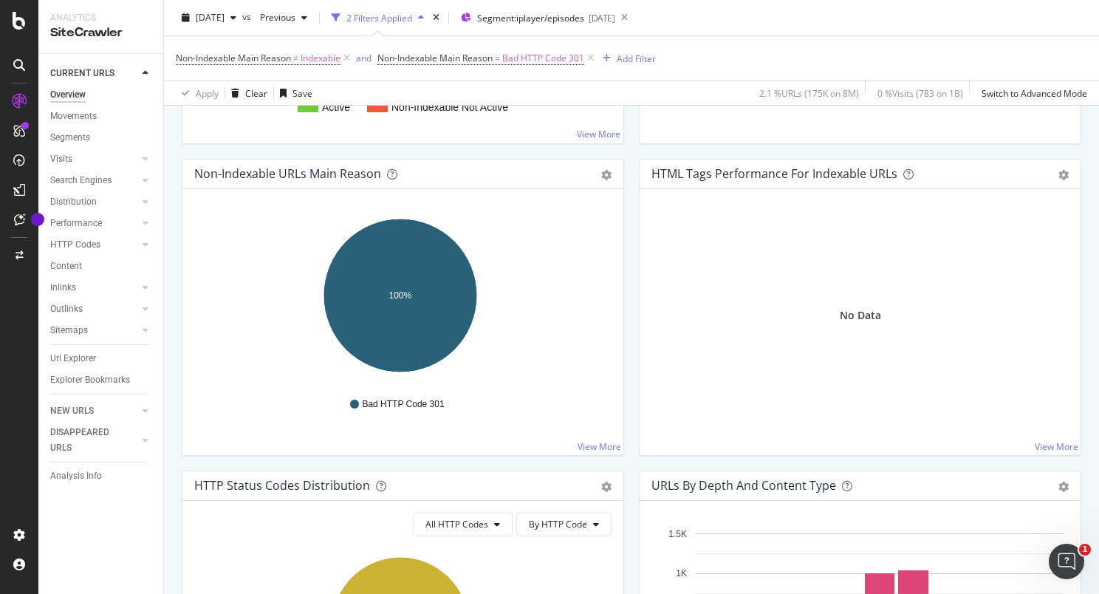
drag, startPoint x: 594, startPoint y: 56, endPoint x: 630, endPoint y: 187, distance: 135.6
click at [594, 56] on icon at bounding box center [590, 58] width 13 height 15
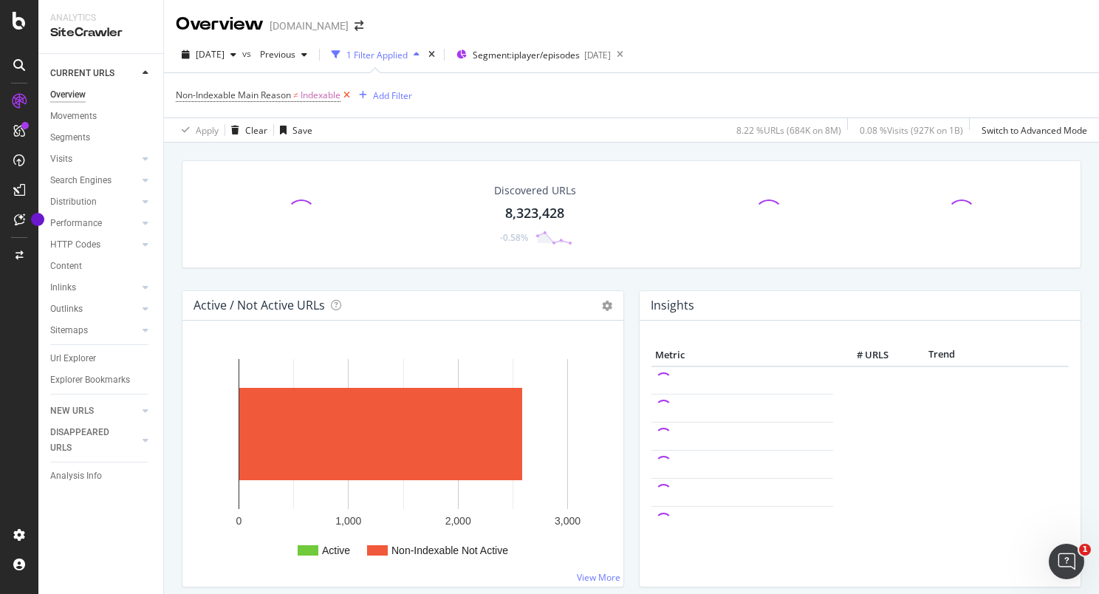
click at [351, 95] on icon at bounding box center [346, 95] width 13 height 15
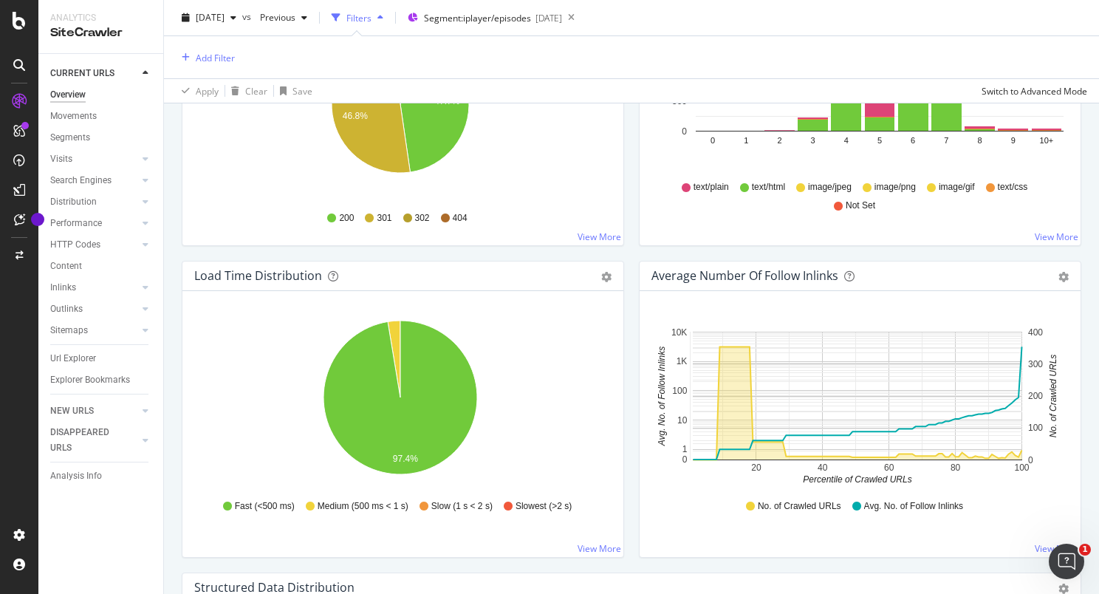
scroll to position [874, 0]
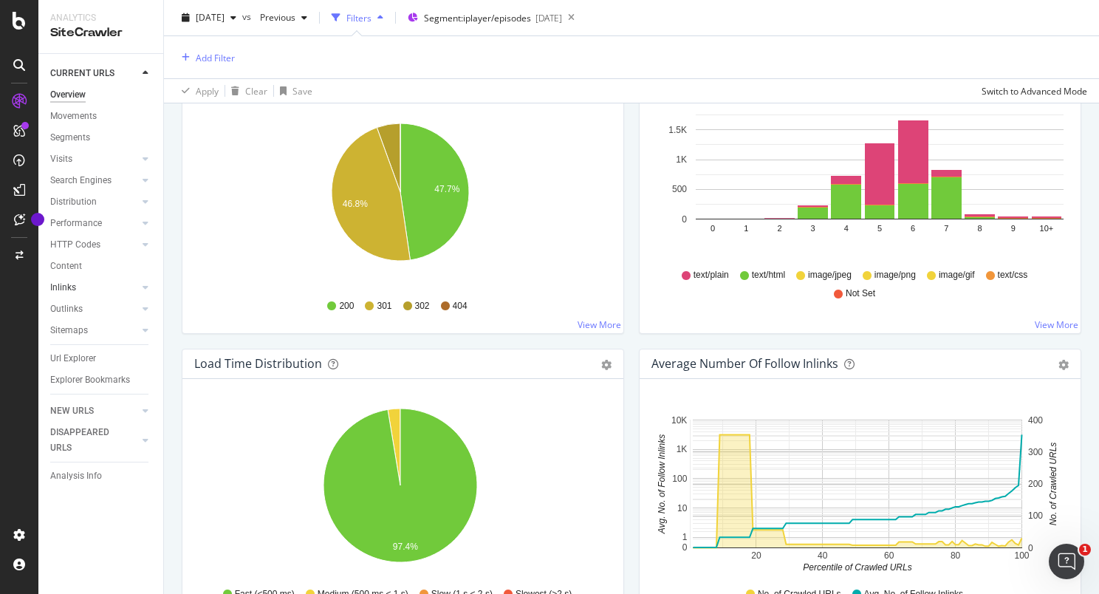
click at [87, 284] on link "Inlinks" at bounding box center [94, 288] width 88 height 16
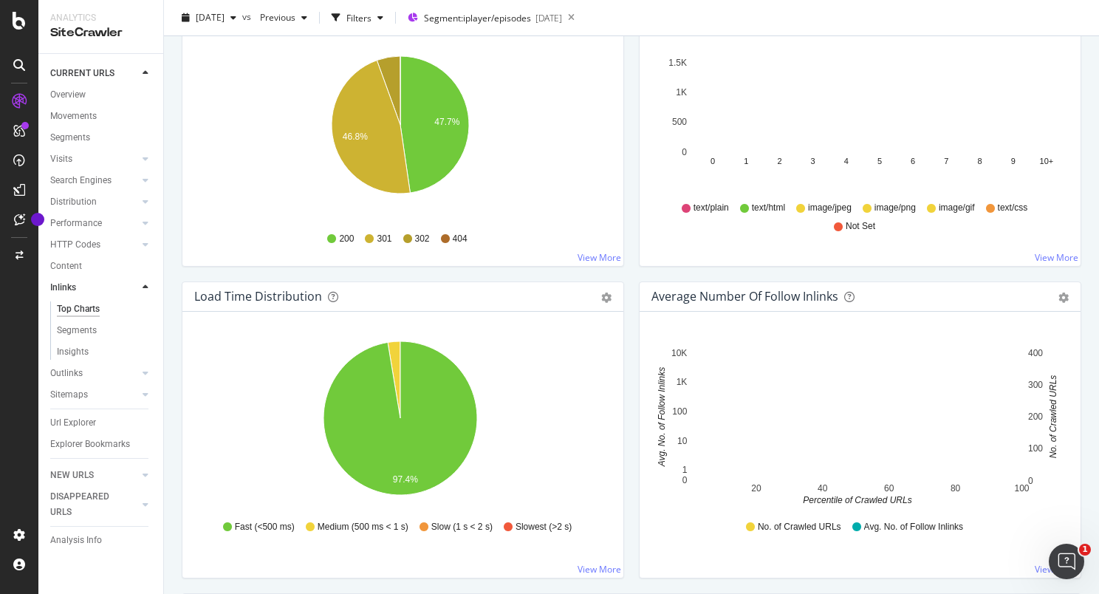
scroll to position [808, 0]
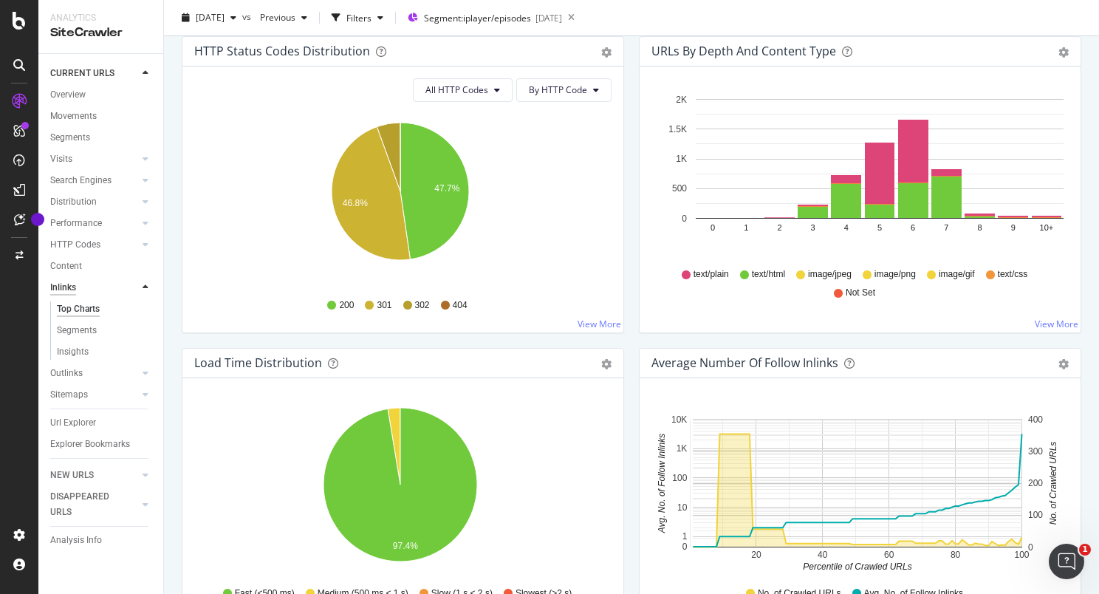
click at [71, 285] on div "Inlinks" at bounding box center [63, 288] width 26 height 16
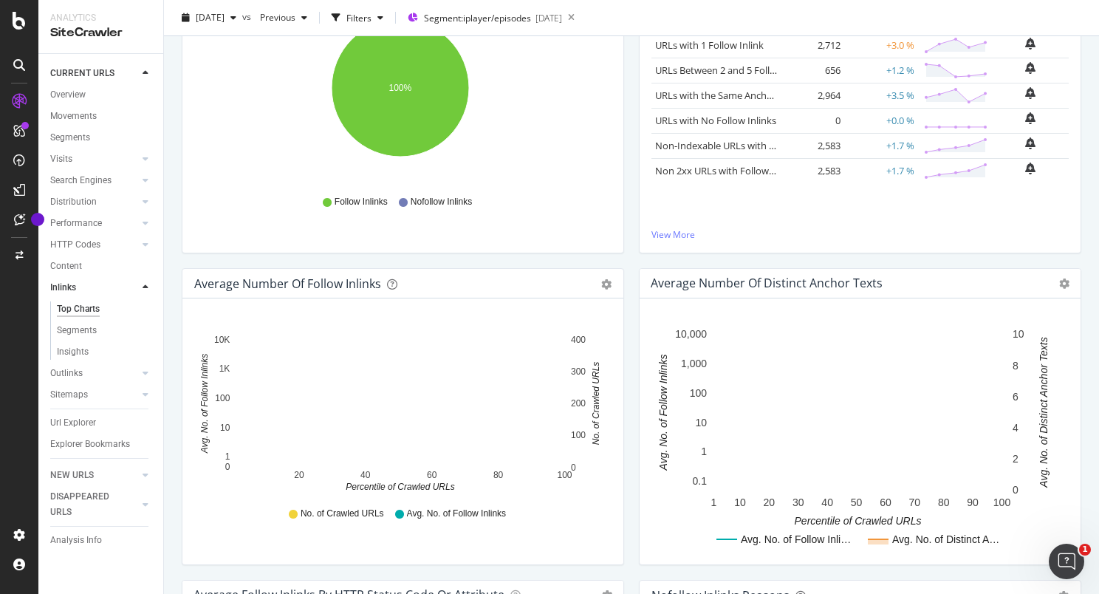
scroll to position [0, 0]
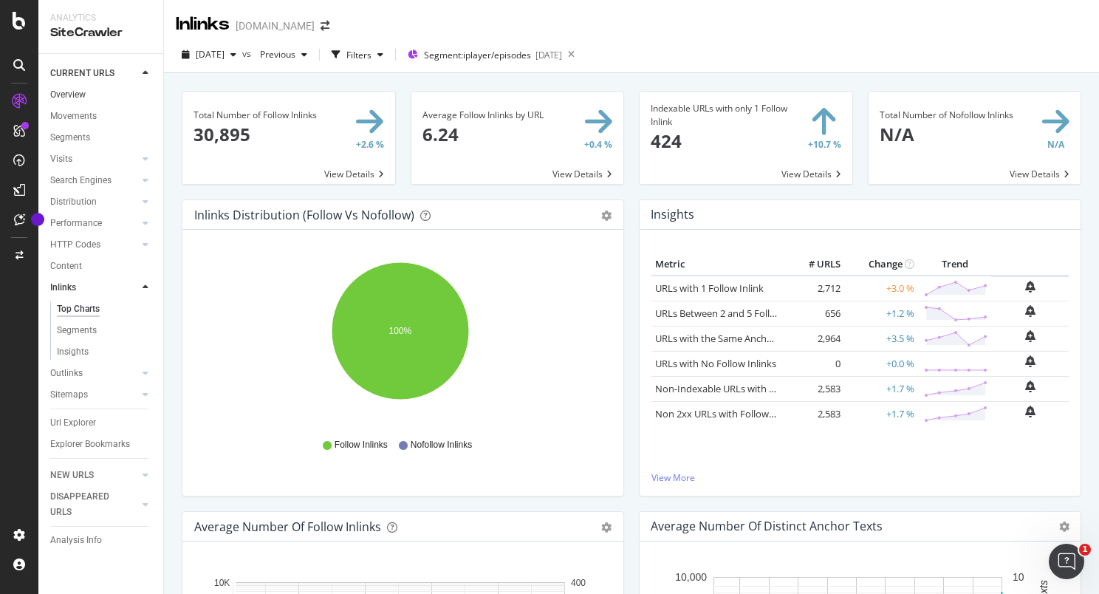
drag, startPoint x: 78, startPoint y: 93, endPoint x: 99, endPoint y: 99, distance: 22.2
click at [78, 93] on div "Overview" at bounding box center [67, 95] width 35 height 16
